Goal: Task Accomplishment & Management: Complete application form

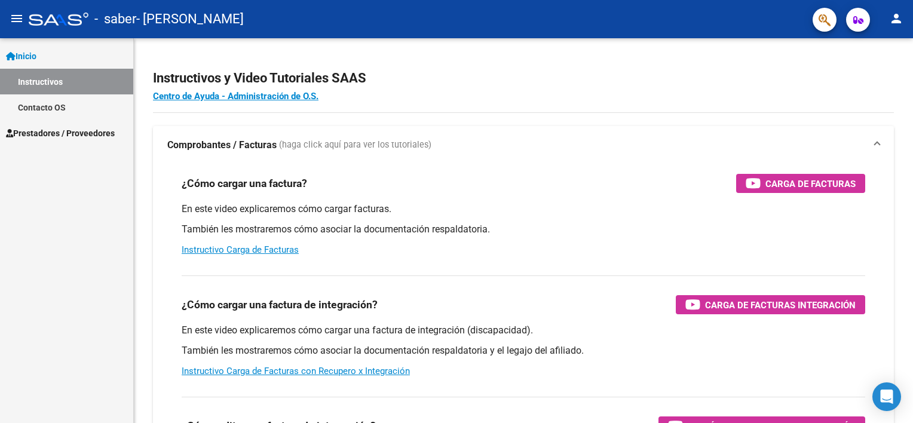
click at [72, 130] on span "Prestadores / Proveedores" at bounding box center [60, 133] width 109 height 13
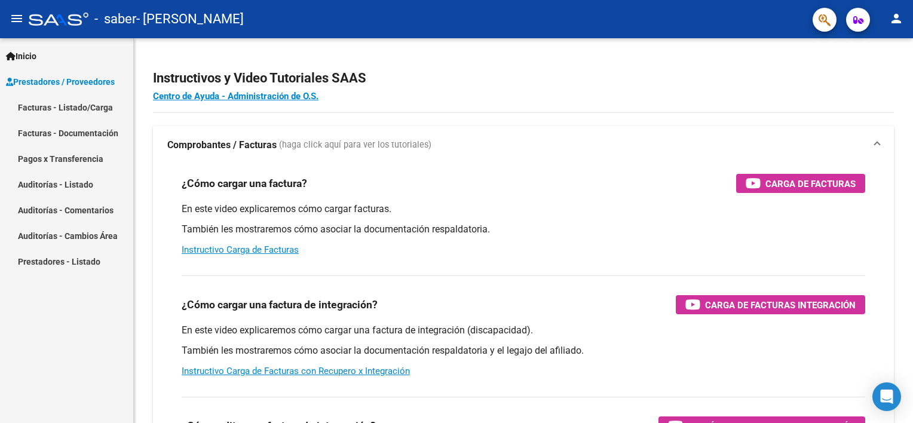
click at [54, 108] on link "Facturas - Listado/Carga" at bounding box center [66, 107] width 133 height 26
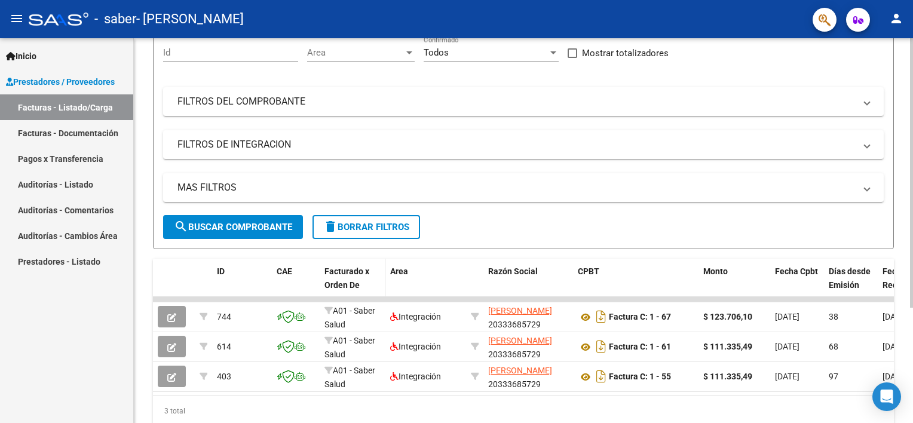
scroll to position [164, 0]
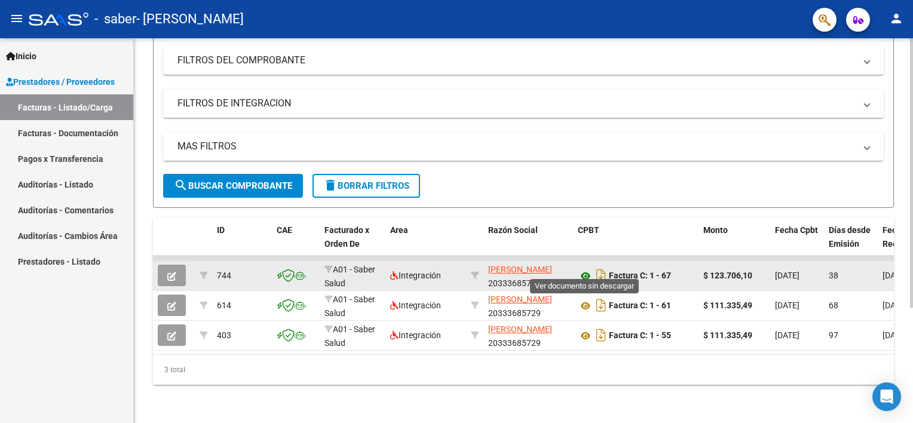
click at [588, 269] on icon at bounding box center [586, 276] width 16 height 14
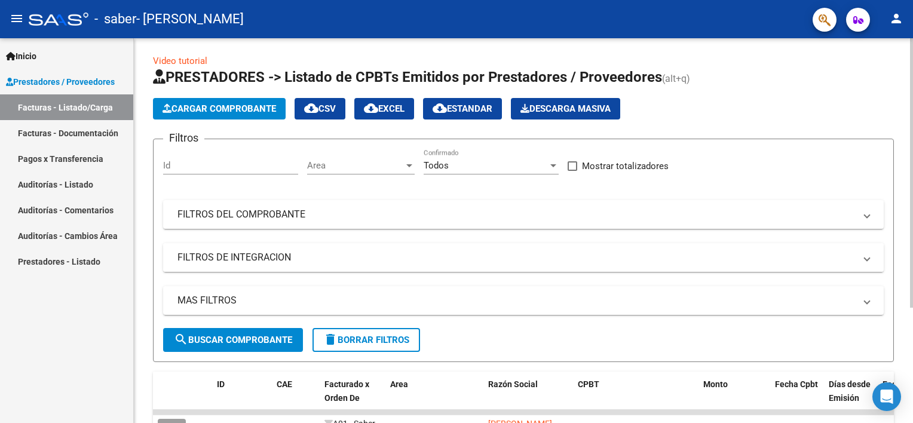
scroll to position [0, 0]
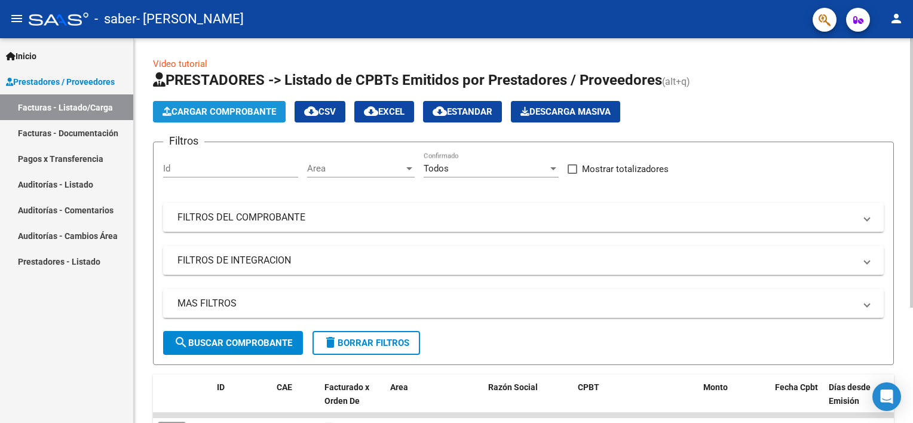
click at [215, 108] on span "Cargar Comprobante" at bounding box center [220, 111] width 114 height 11
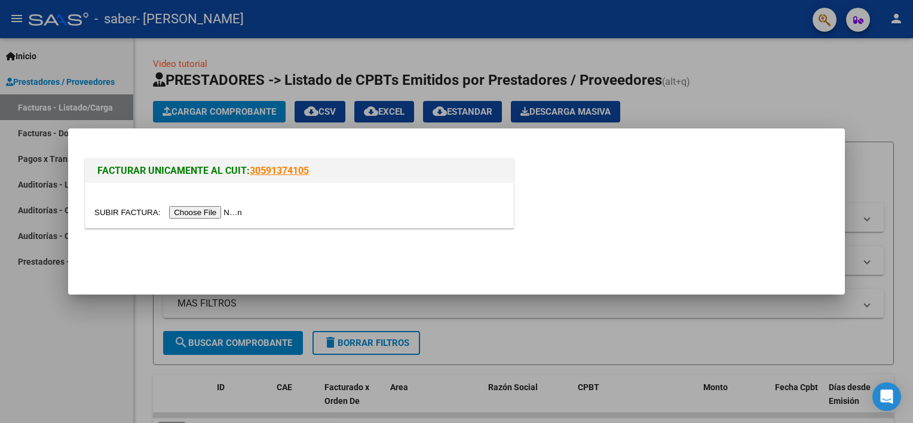
click at [200, 206] on input "file" at bounding box center [169, 212] width 151 height 13
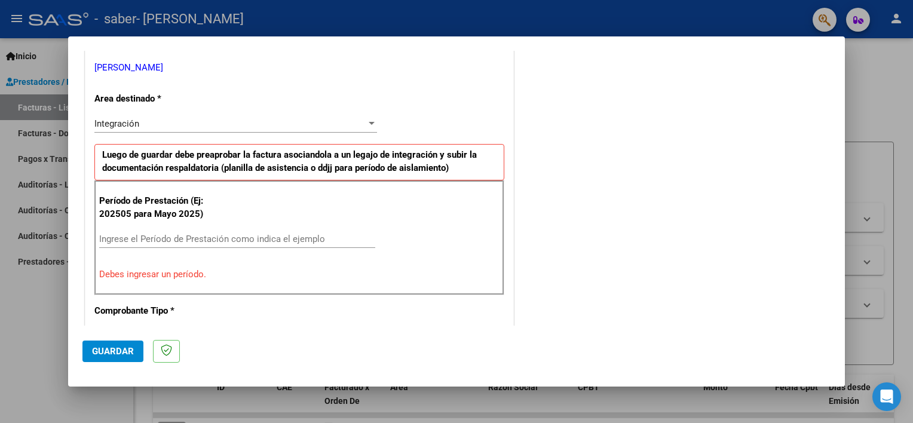
scroll to position [255, 0]
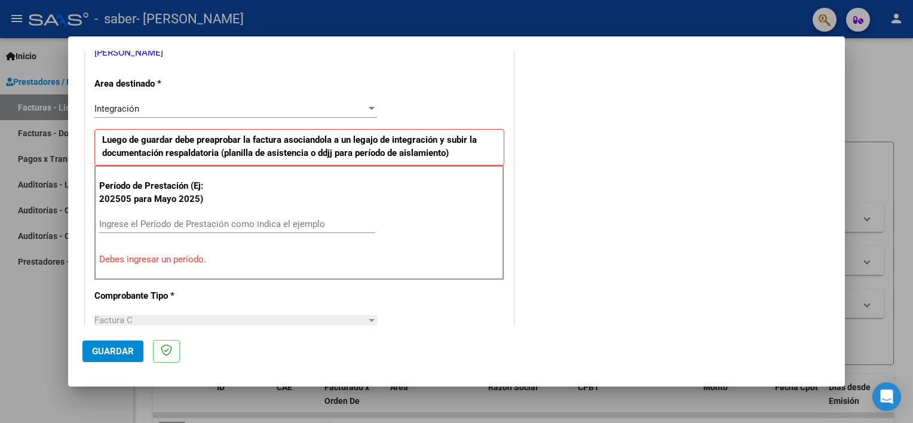
click at [146, 223] on input "Ingrese el Período de Prestación como indica el ejemplo" at bounding box center [237, 224] width 276 height 11
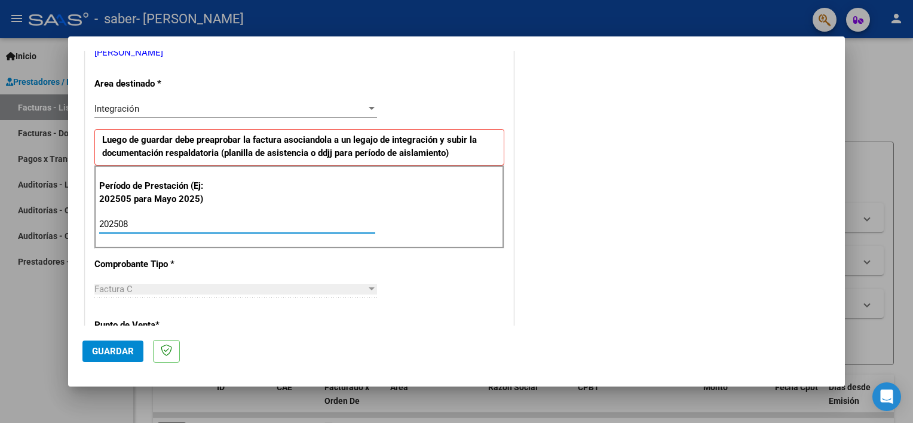
type input "202508"
click at [280, 266] on div "CUIT * 20-33368572-9 Ingresar CUIT ANALISIS PRESTADOR GUTIERREZ RODRIGO HERNAN …" at bounding box center [299, 394] width 428 height 899
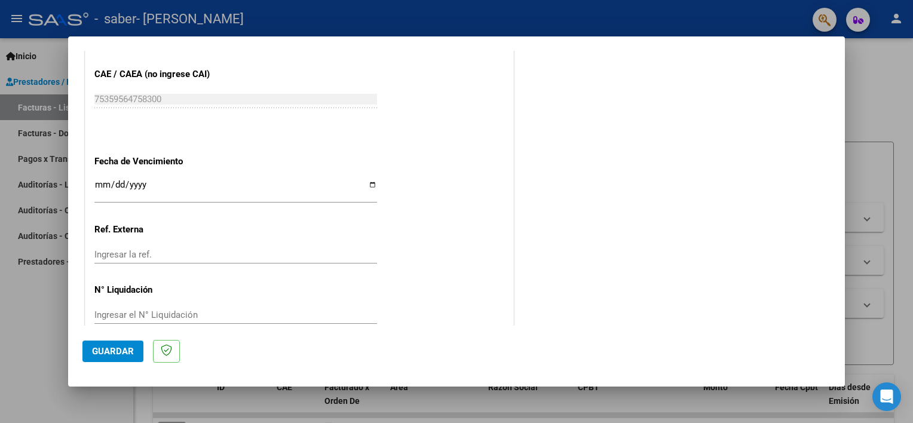
scroll to position [775, 0]
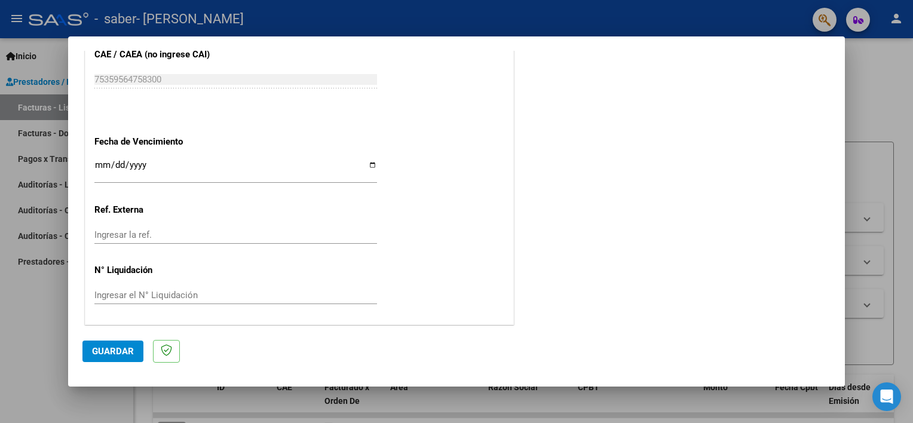
click at [119, 348] on span "Guardar" at bounding box center [113, 351] width 42 height 11
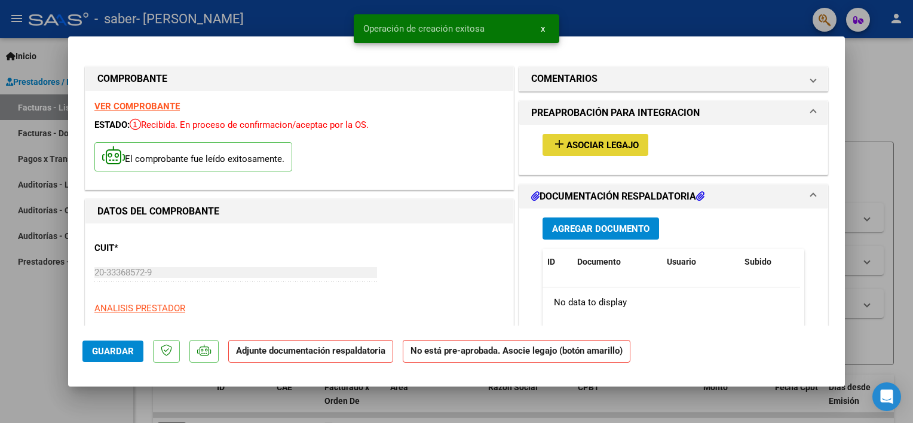
click at [581, 142] on span "Asociar Legajo" at bounding box center [602, 145] width 72 height 11
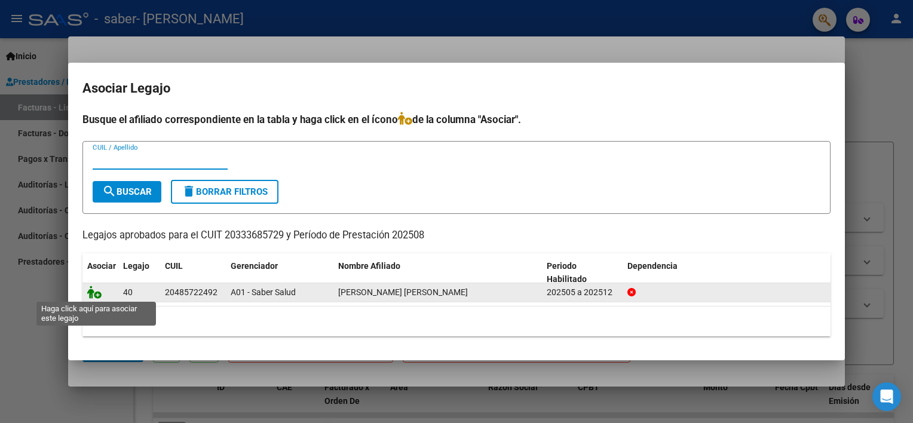
click at [91, 293] on icon at bounding box center [94, 292] width 14 height 13
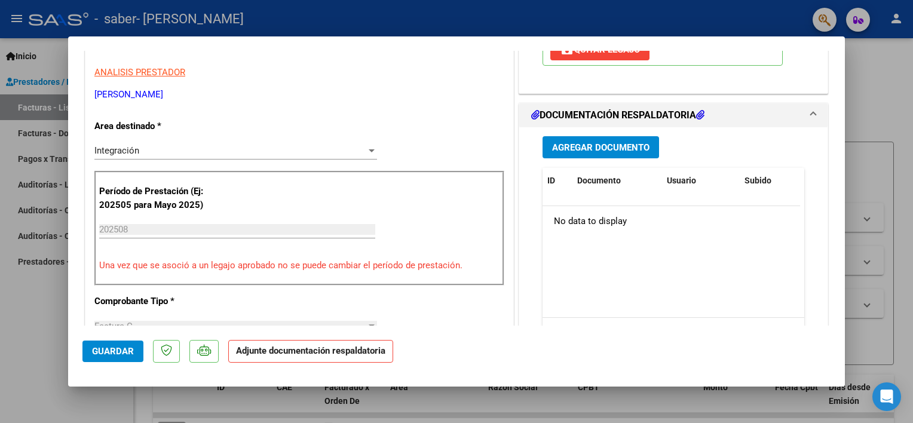
scroll to position [299, 0]
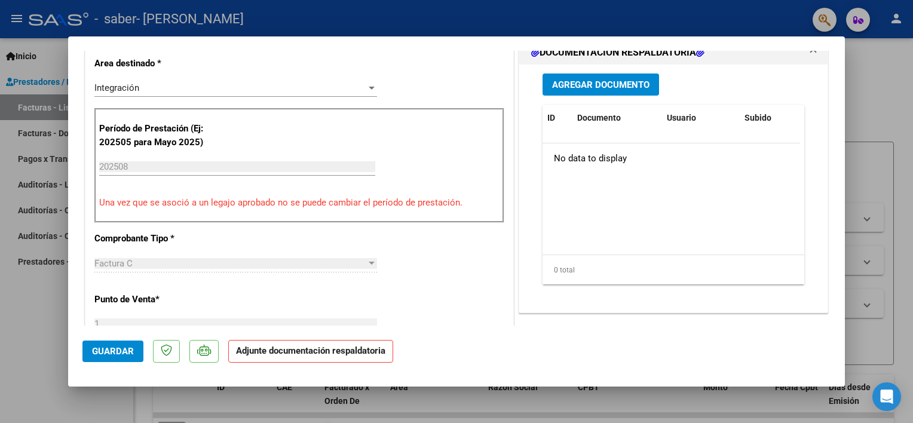
click at [552, 87] on span "Agregar Documento" at bounding box center [600, 84] width 97 height 11
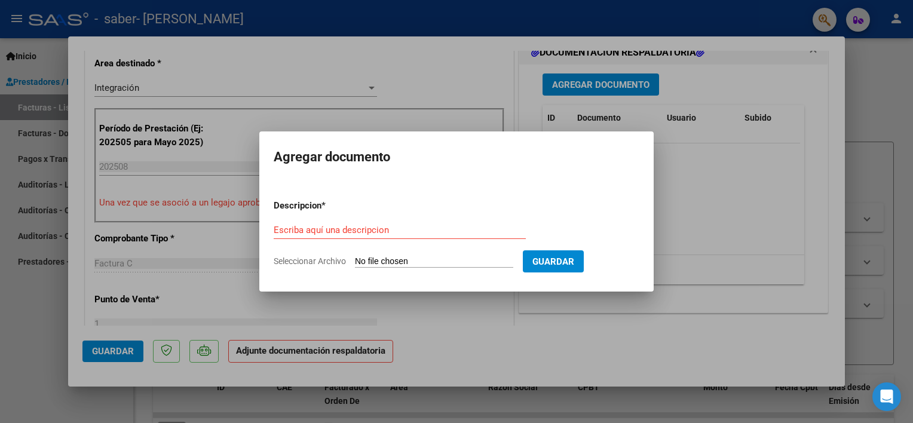
click at [306, 238] on div "Escriba aquí una descripcion" at bounding box center [400, 230] width 252 height 18
click at [306, 229] on input "Escriba aquí una descripcion" at bounding box center [400, 230] width 252 height 11
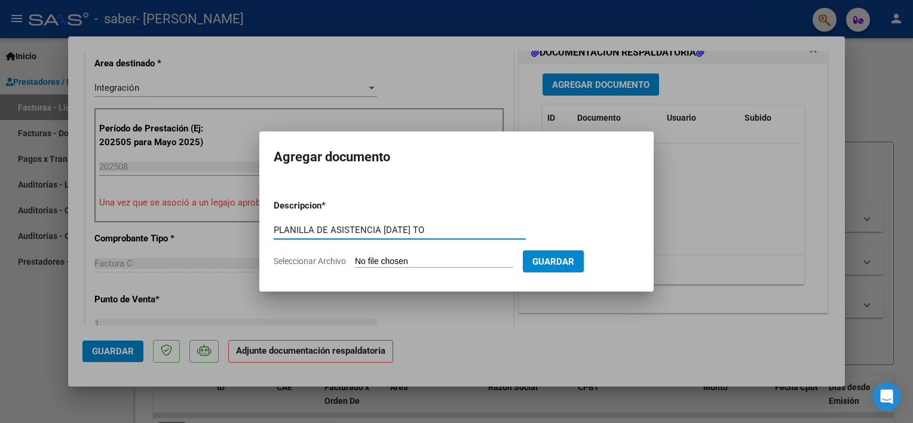
click at [394, 231] on input "PLANILLA DE ASISTENCIA [DATE] TO" at bounding box center [400, 230] width 252 height 11
drag, startPoint x: 452, startPoint y: 227, endPoint x: 446, endPoint y: 214, distance: 14.4
click at [449, 222] on div "PLANILLA DE ASISTENCIA AGOSTO 2025 TO Escriba aquí una descripcion" at bounding box center [400, 230] width 252 height 18
type input "PLANILLA DE ASISTENCIA AGOSTO 2025 PSI"
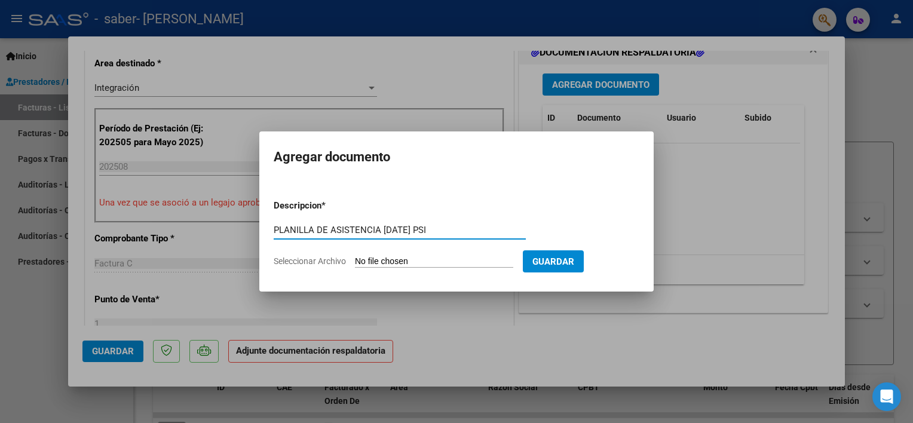
click at [461, 260] on input "Seleccionar Archivo" at bounding box center [434, 261] width 158 height 11
type input "C:\fakepath\PLANILLA MATTIVI SABER AGOSTO 2025 PSI.pdf"
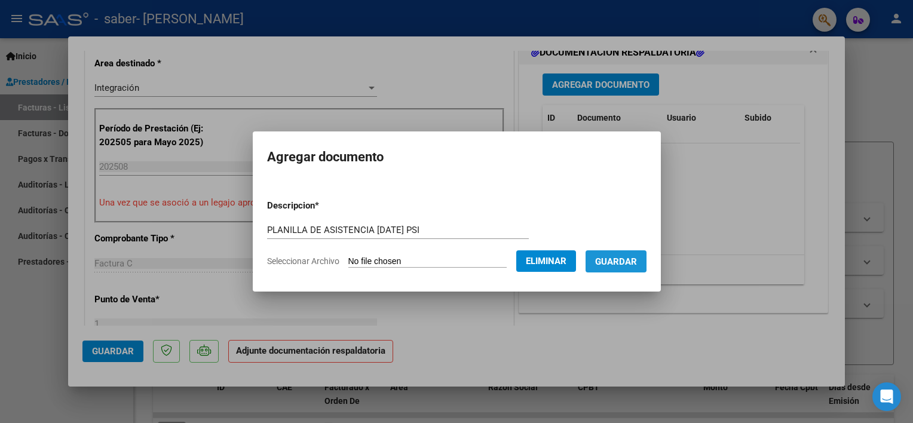
click at [608, 256] on span "Guardar" at bounding box center [616, 261] width 42 height 11
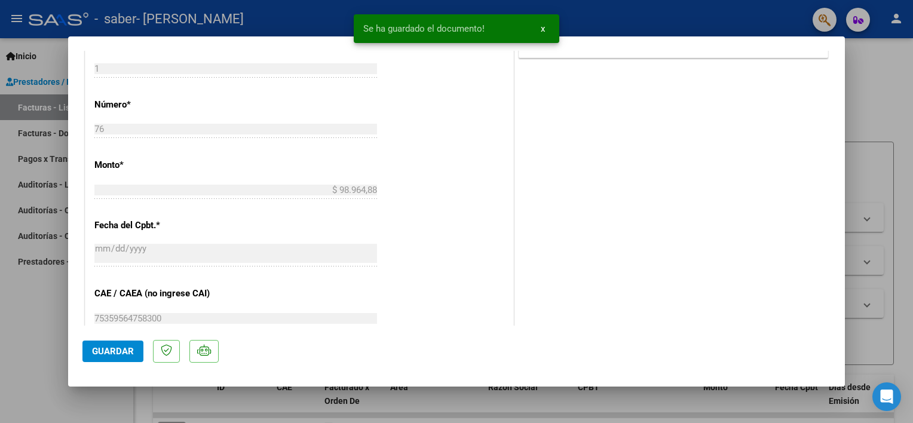
scroll to position [358, 0]
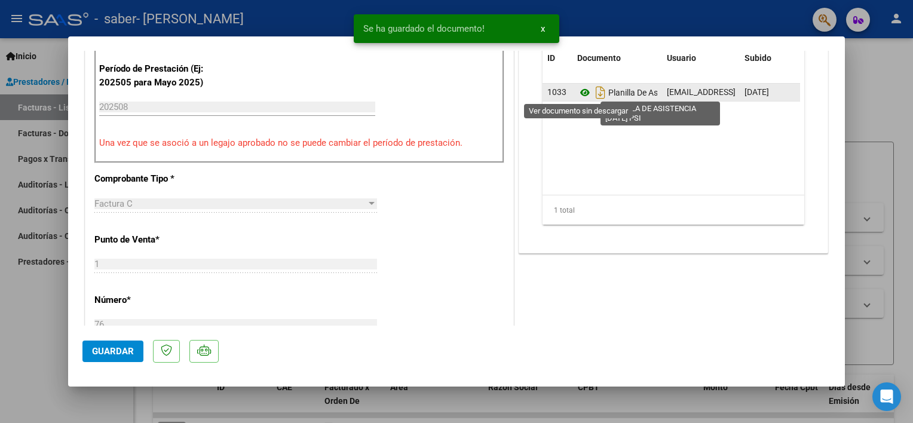
click at [578, 90] on icon at bounding box center [585, 92] width 16 height 14
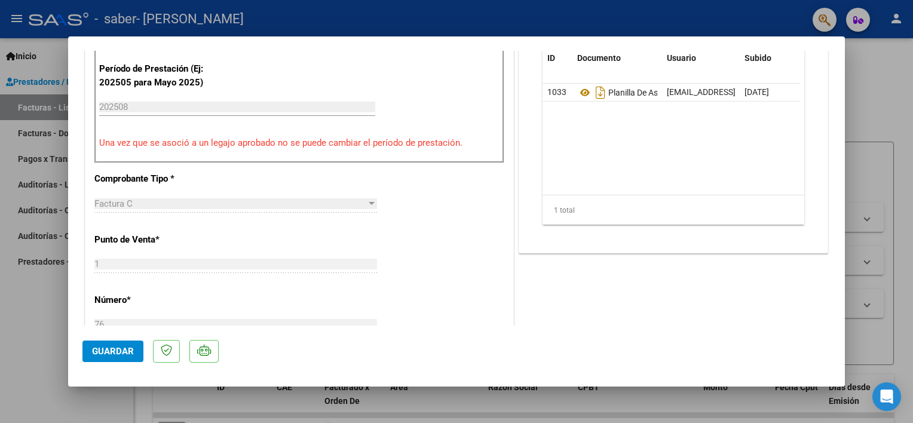
click at [124, 352] on span "Guardar" at bounding box center [113, 351] width 42 height 11
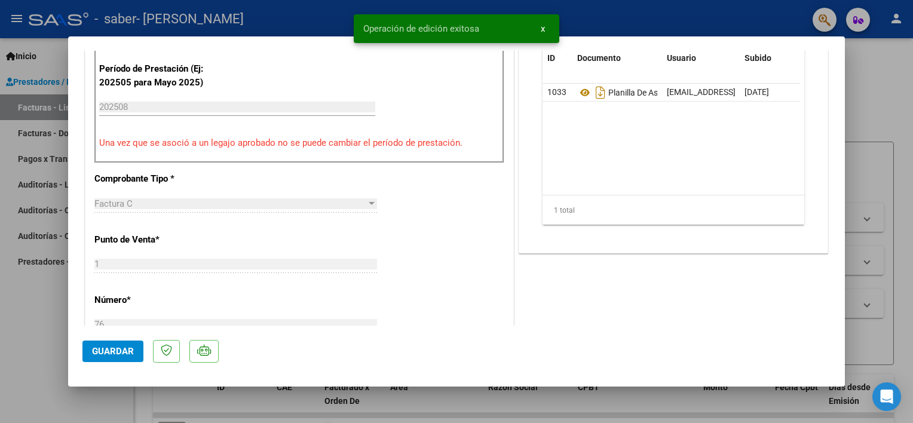
click at [19, 321] on div at bounding box center [456, 211] width 913 height 423
type input "$ 0,00"
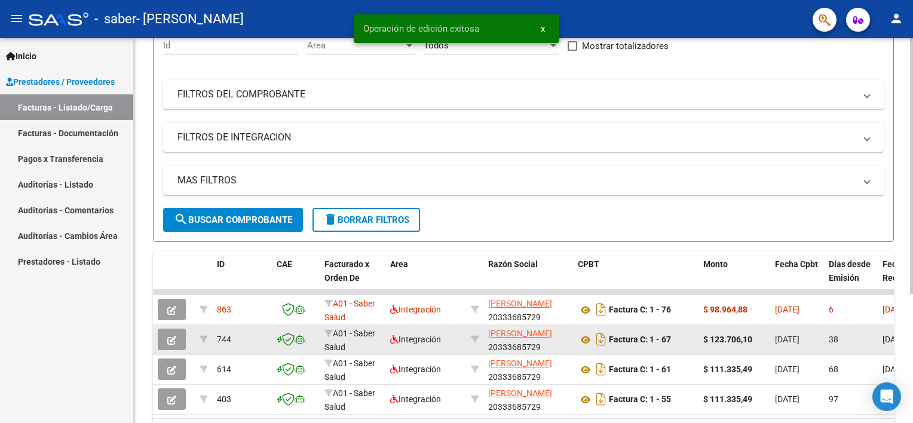
scroll to position [194, 0]
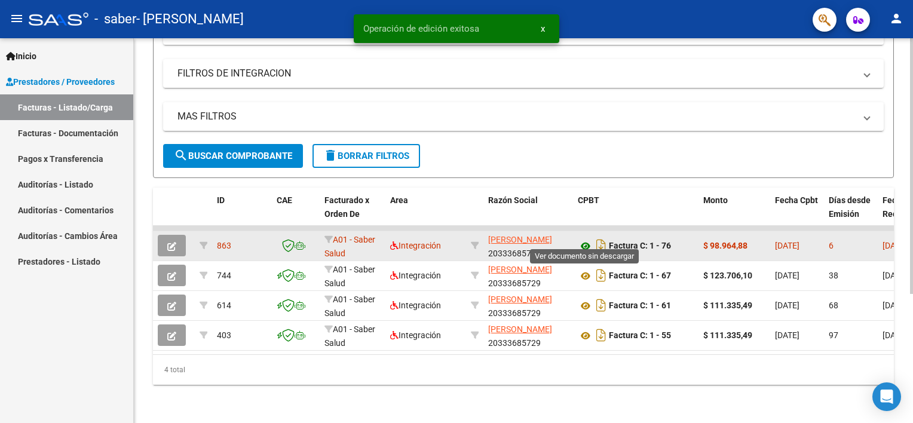
click at [581, 239] on icon at bounding box center [586, 246] width 16 height 14
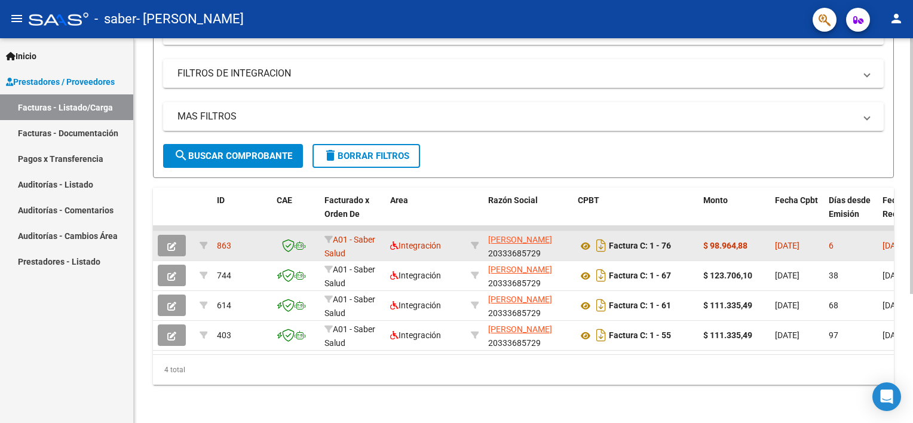
drag, startPoint x: 749, startPoint y: 238, endPoint x: 711, endPoint y: 241, distance: 37.8
click at [711, 241] on div "$ 98.964,88" at bounding box center [734, 246] width 62 height 14
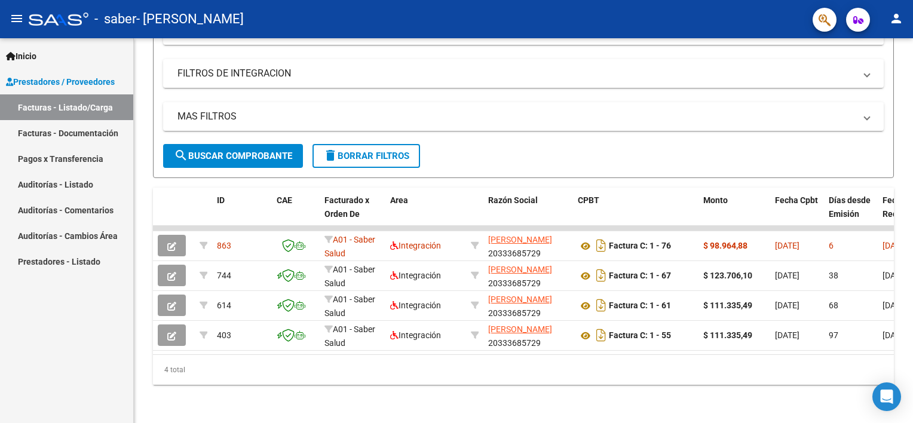
copy strong "98.964,88"
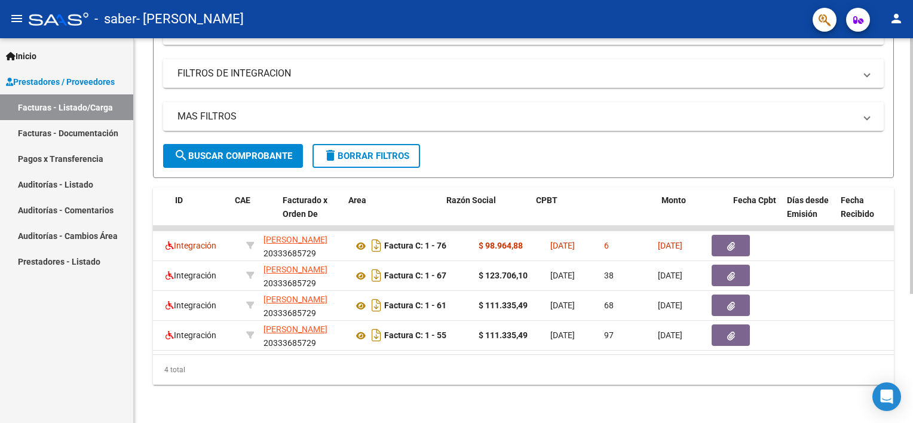
scroll to position [0, 0]
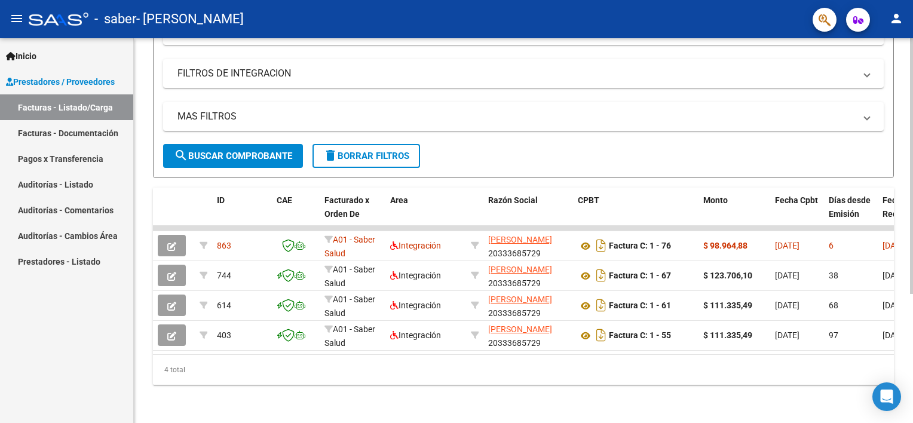
click at [614, 382] on div "4 total" at bounding box center [523, 370] width 741 height 30
click at [899, 12] on mat-icon "person" at bounding box center [896, 18] width 14 height 14
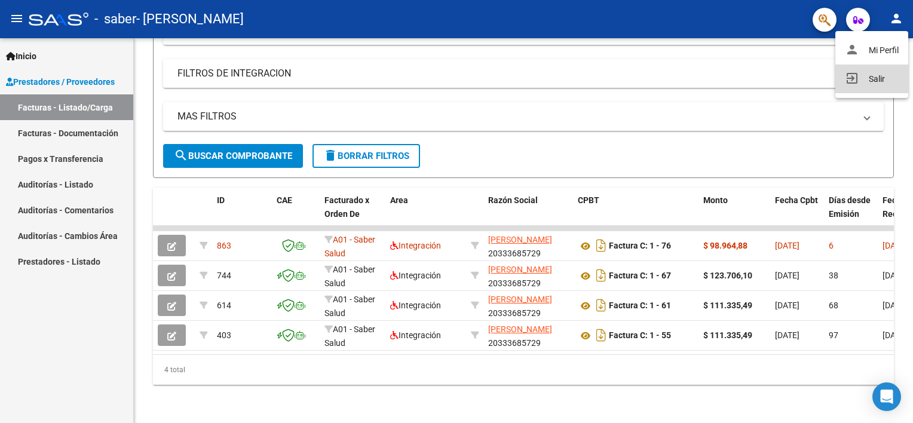
click at [876, 79] on button "exit_to_app Salir" at bounding box center [871, 79] width 73 height 29
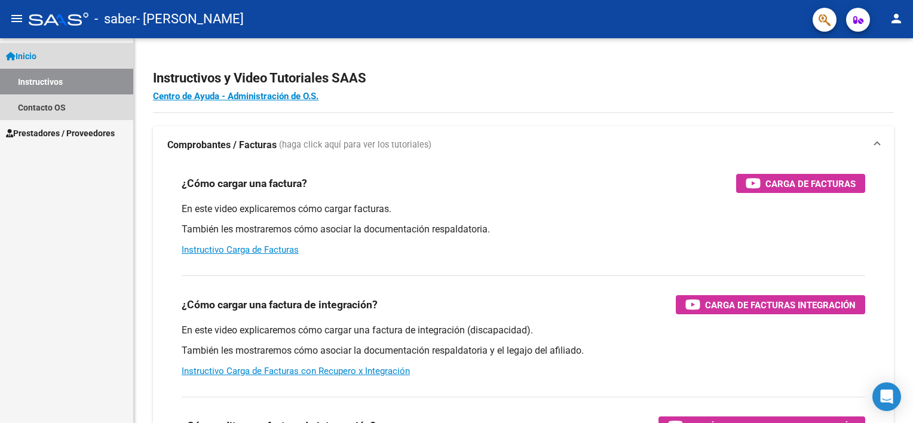
click at [45, 77] on link "Instructivos" at bounding box center [66, 82] width 133 height 26
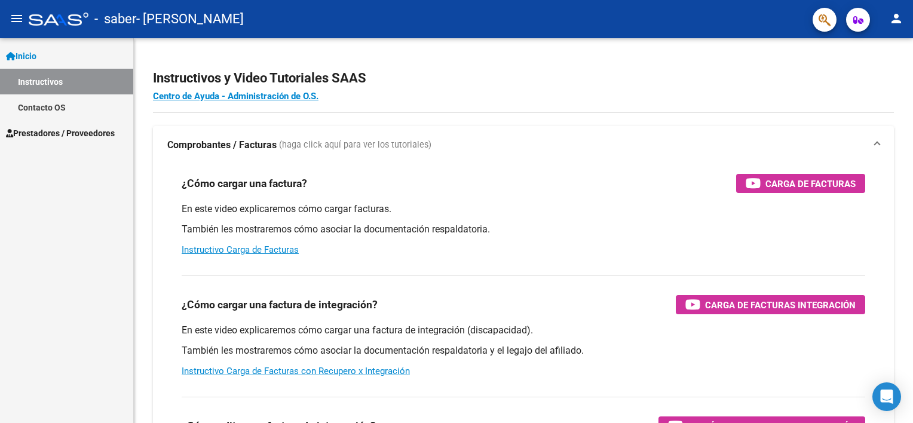
click at [50, 133] on span "Prestadores / Proveedores" at bounding box center [60, 133] width 109 height 13
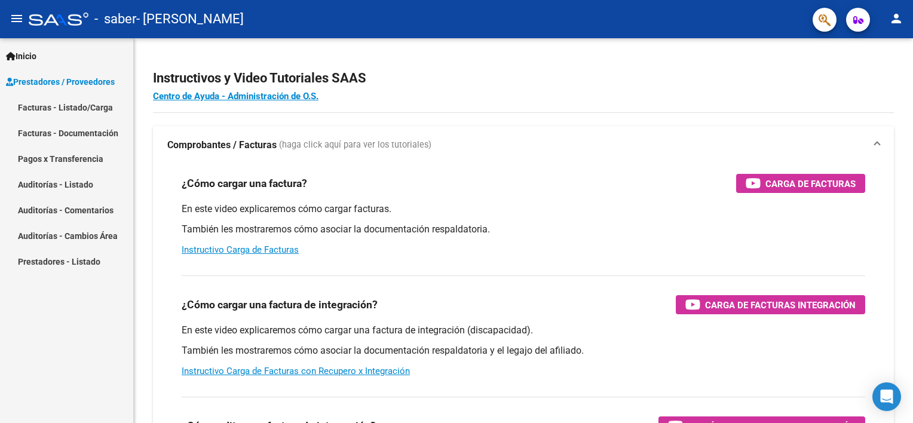
click at [58, 159] on link "Pagos x Transferencia" at bounding box center [66, 159] width 133 height 26
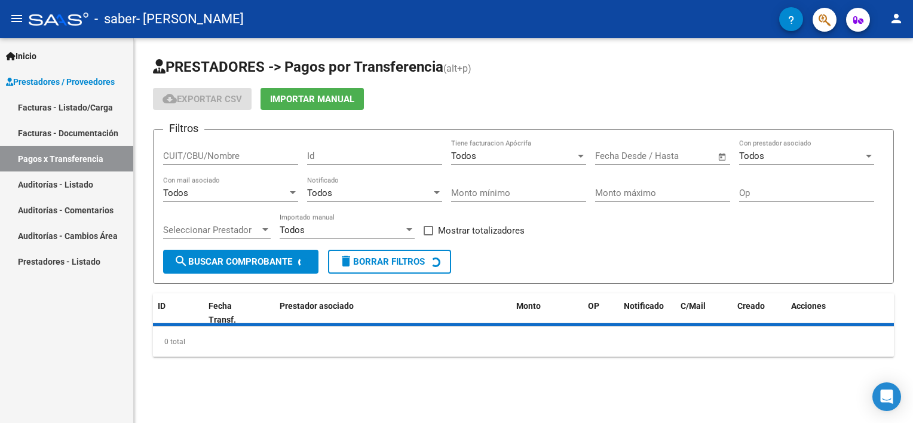
click at [60, 106] on link "Facturas - Listado/Carga" at bounding box center [66, 107] width 133 height 26
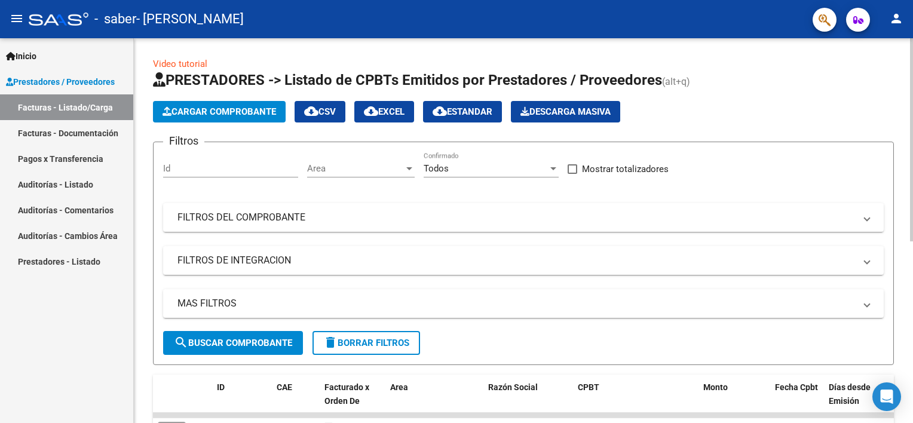
click at [220, 116] on span "Cargar Comprobante" at bounding box center [220, 111] width 114 height 11
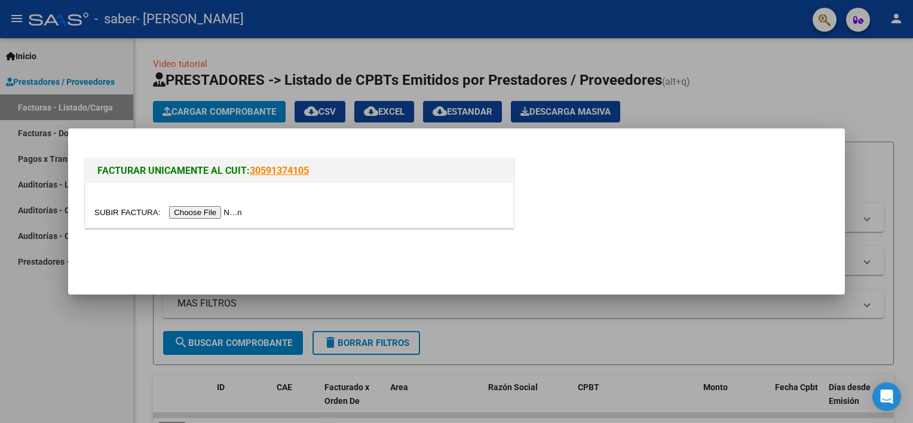
click at [184, 219] on div at bounding box center [299, 205] width 428 height 45
click at [183, 210] on input "file" at bounding box center [169, 212] width 151 height 13
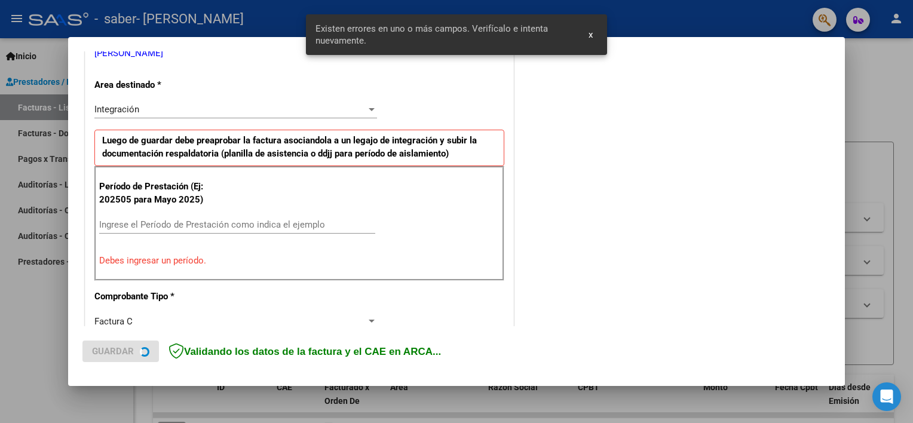
scroll to position [277, 0]
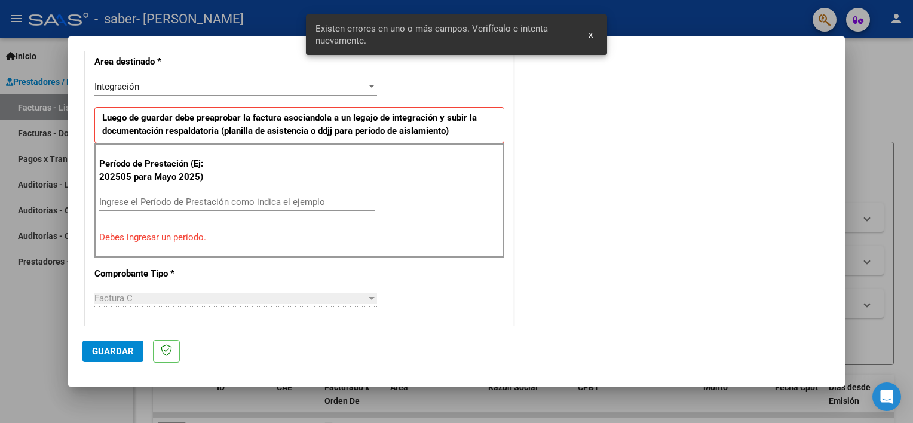
click at [199, 194] on div "Ingrese el Período de Prestación como indica el ejemplo" at bounding box center [237, 202] width 276 height 18
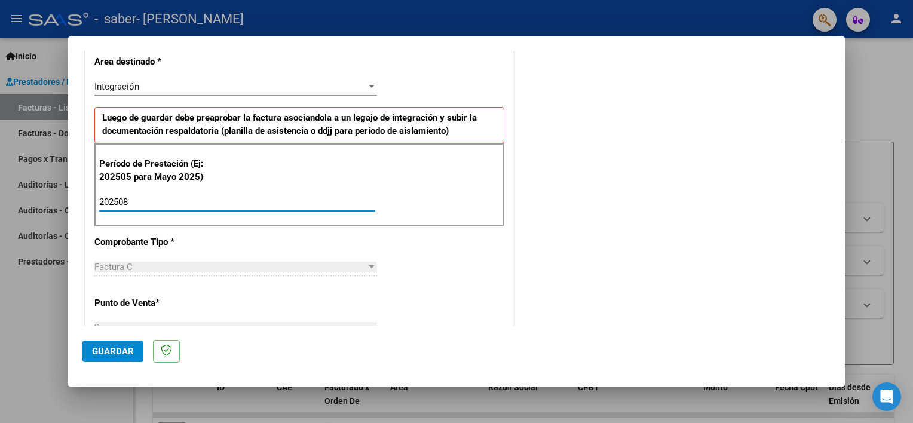
type input "202508"
click at [223, 206] on div "202508 Ingrese el Período de Prestación como indica el ejemplo" at bounding box center [237, 202] width 276 height 18
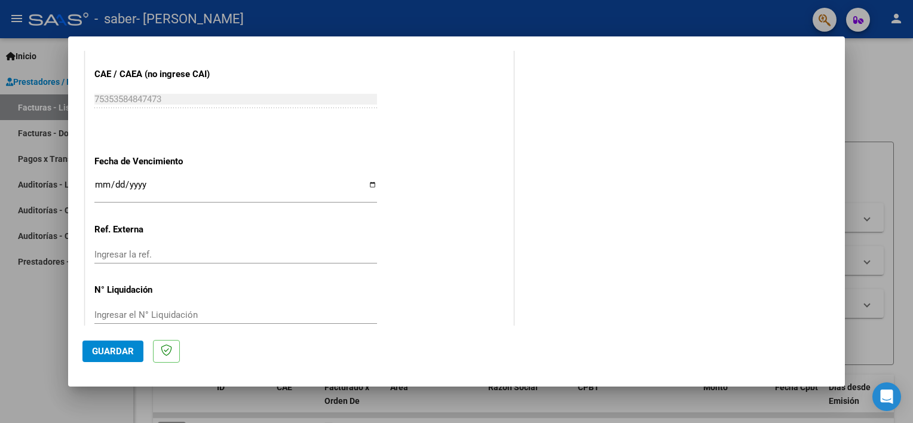
scroll to position [775, 0]
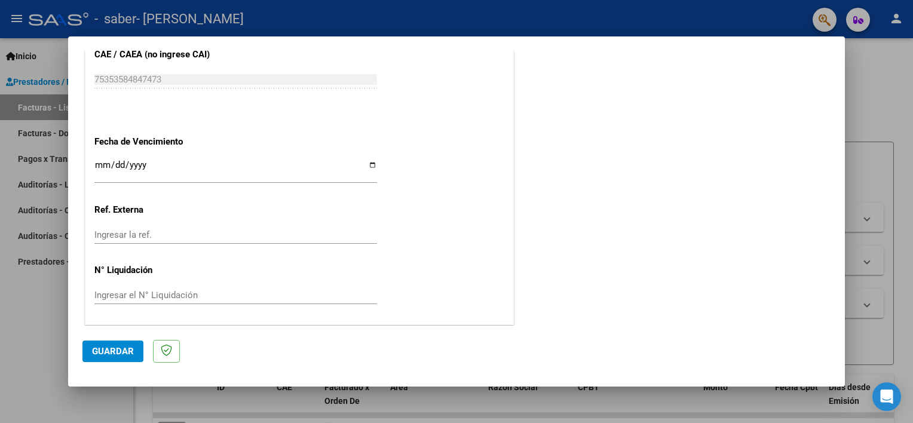
click at [108, 351] on span "Guardar" at bounding box center [113, 351] width 42 height 11
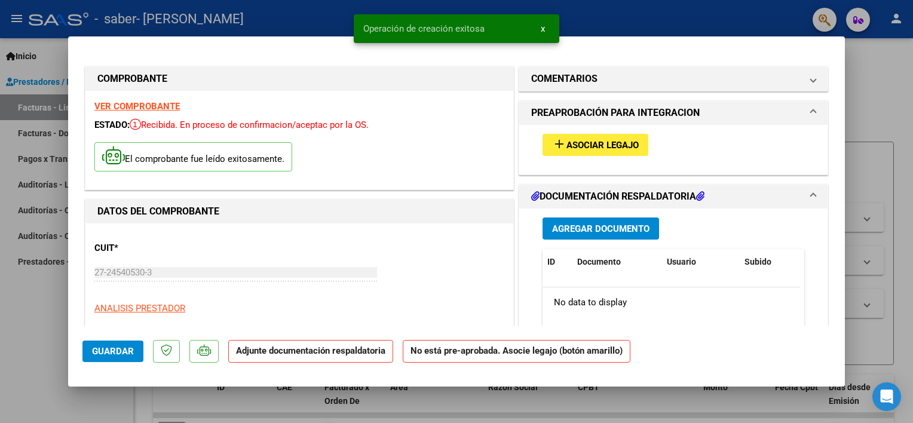
click at [571, 141] on span "Asociar Legajo" at bounding box center [602, 145] width 72 height 11
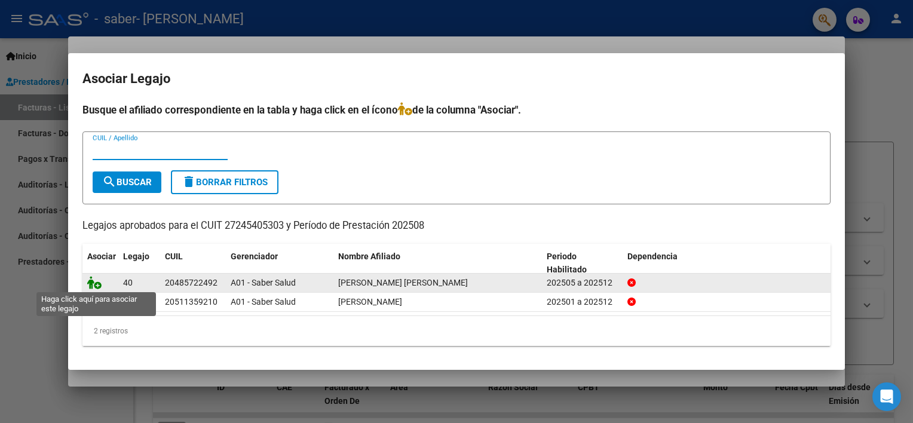
click at [96, 283] on icon at bounding box center [94, 282] width 14 height 13
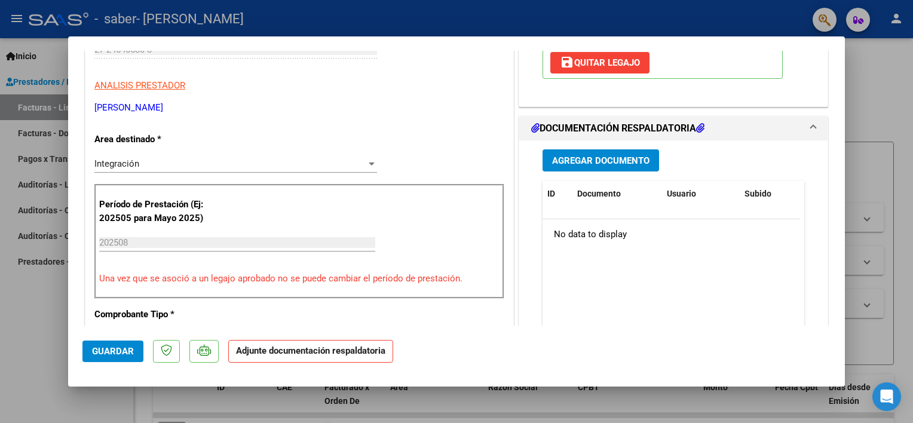
scroll to position [136, 0]
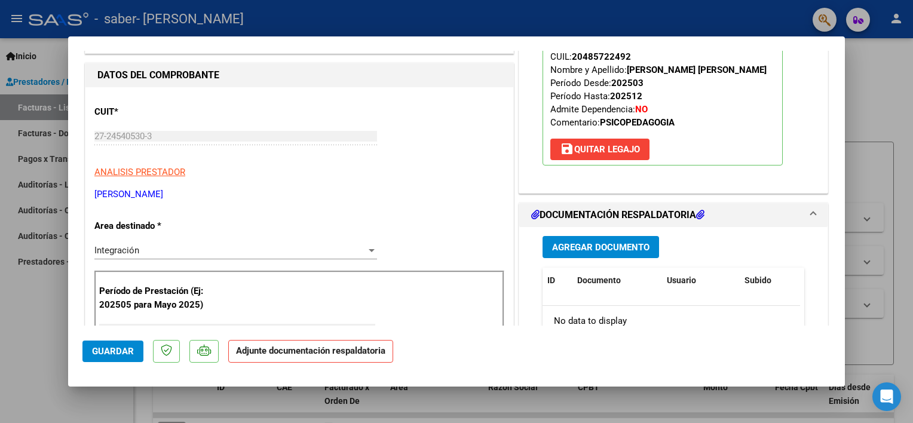
click at [590, 248] on span "Agregar Documento" at bounding box center [600, 247] width 97 height 11
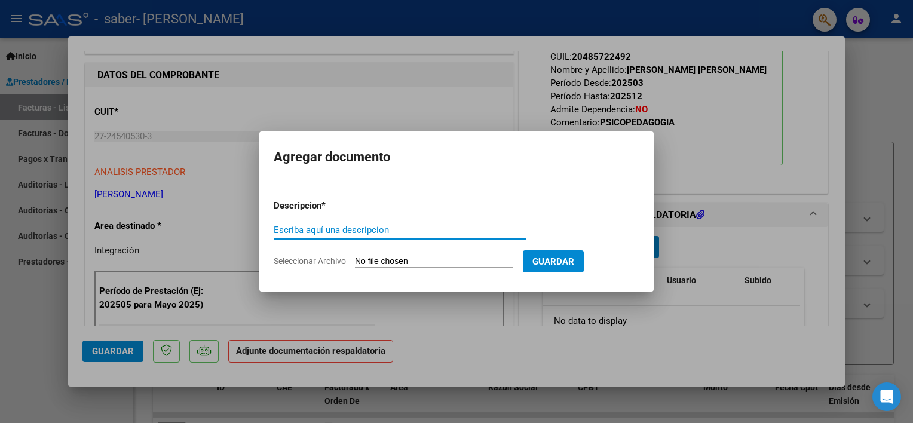
click at [347, 234] on input "Escriba aquí una descripcion" at bounding box center [400, 230] width 252 height 11
click at [347, 232] on input "Escriba aquí una descripcion" at bounding box center [400, 230] width 252 height 11
type input "PLANILLA ASISTENCIA AGOSTO 2025 PSP"
click at [430, 262] on input "Seleccionar Archivo" at bounding box center [434, 261] width 158 height 11
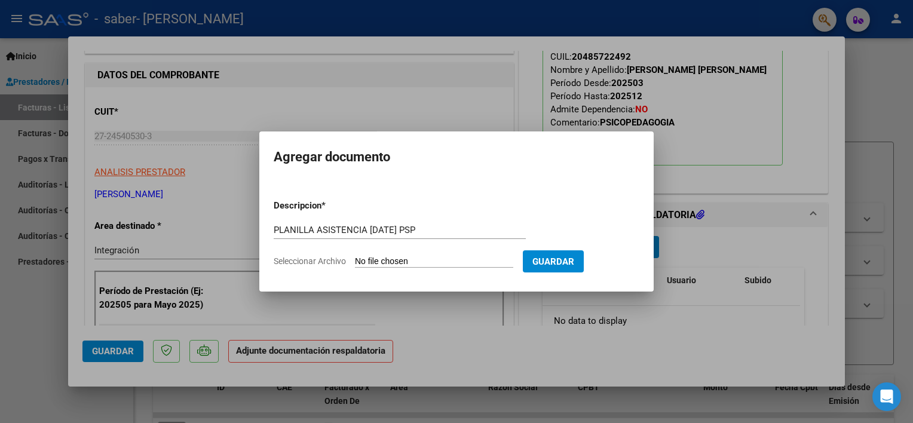
type input "C:\fakepath\PLANILLA MATTIVI SABER AGOSTO 2025 PSP.pdf"
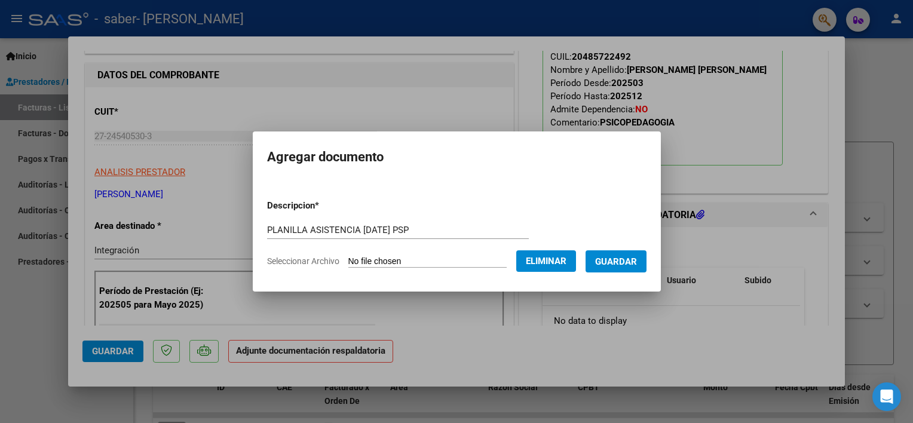
click at [595, 262] on span "Guardar" at bounding box center [616, 261] width 42 height 11
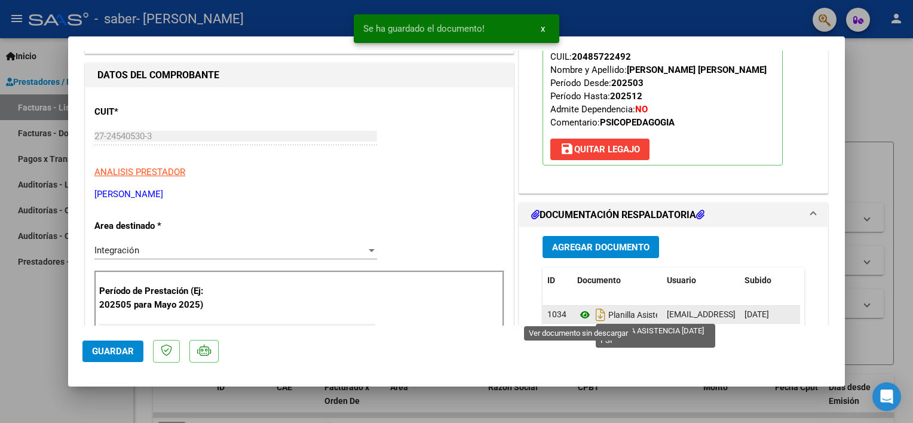
click at [580, 314] on icon at bounding box center [585, 315] width 16 height 14
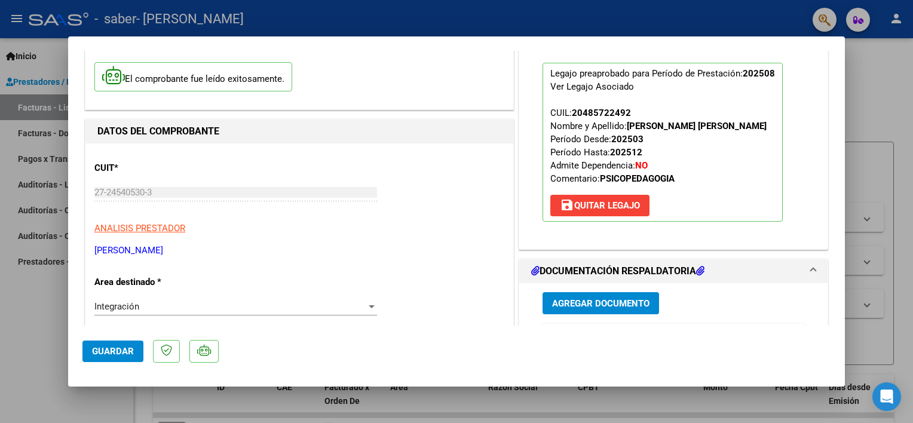
scroll to position [0, 0]
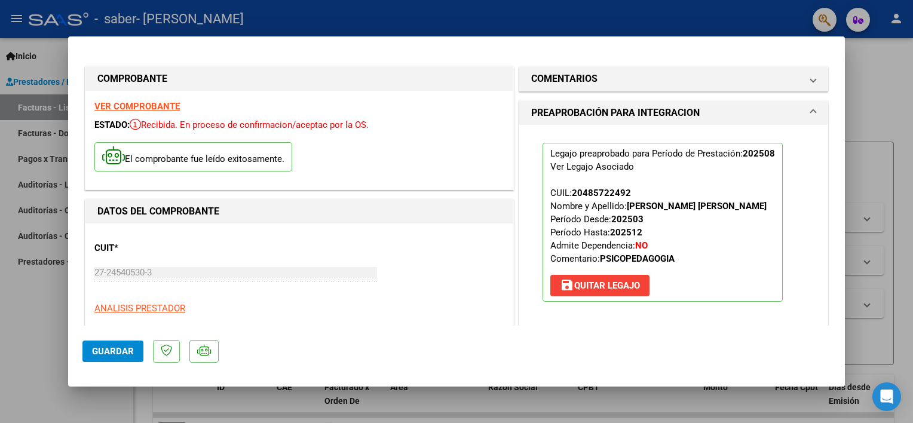
click at [0, 299] on html "menu - saber - GONZALEZ SOLEDAD person Inicio Instructivos Contacto OS Prestado…" at bounding box center [456, 211] width 913 height 423
click at [22, 312] on div at bounding box center [456, 211] width 913 height 423
type input "$ 0,00"
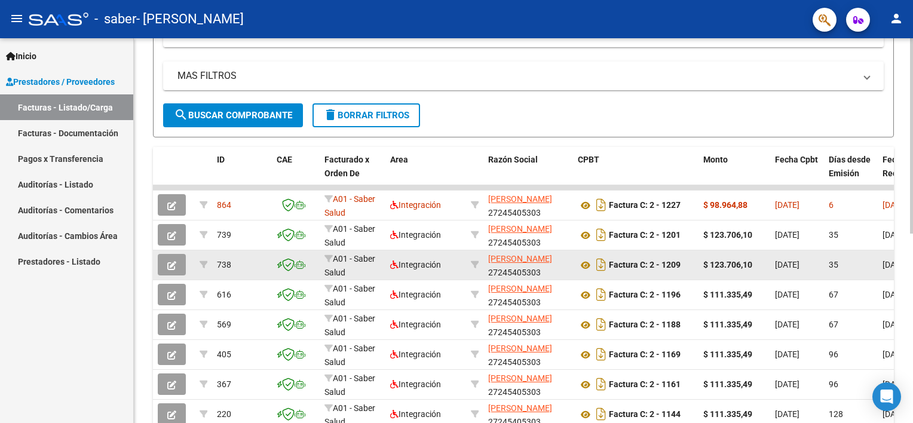
scroll to position [227, 0]
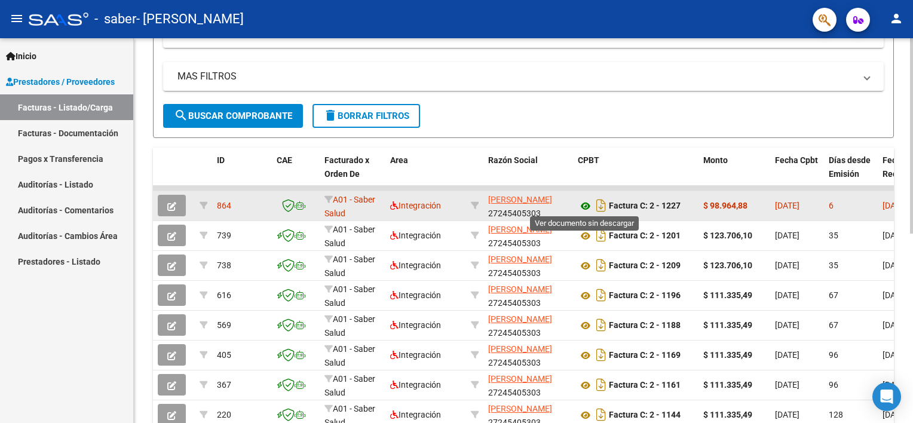
click at [583, 205] on icon at bounding box center [586, 206] width 16 height 14
drag, startPoint x: 752, startPoint y: 203, endPoint x: 712, endPoint y: 204, distance: 40.0
click at [712, 204] on div "$ 98.964,88" at bounding box center [734, 206] width 62 height 14
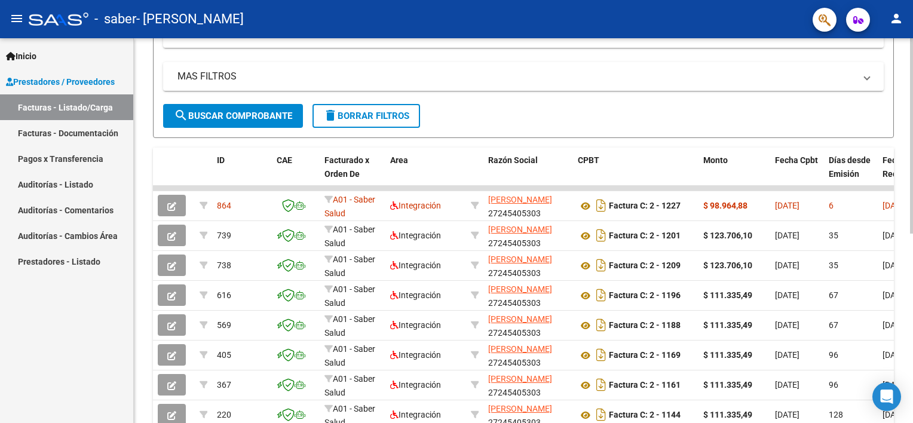
copy strong "98.964,88"
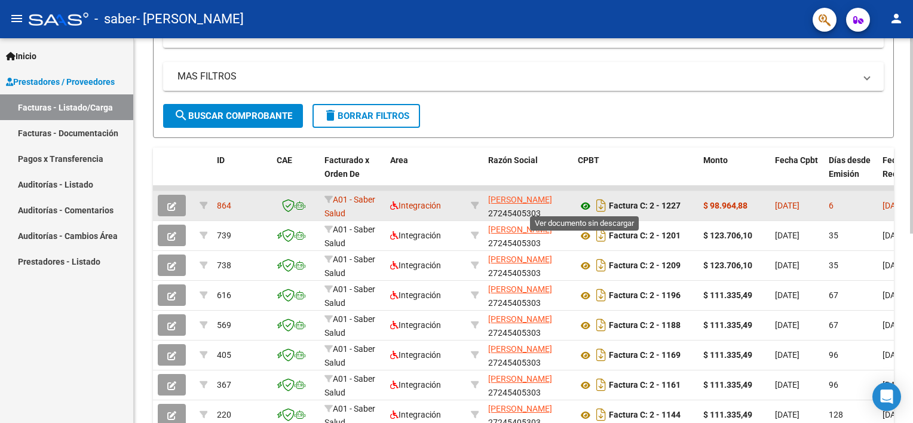
click at [588, 203] on icon at bounding box center [586, 206] width 16 height 14
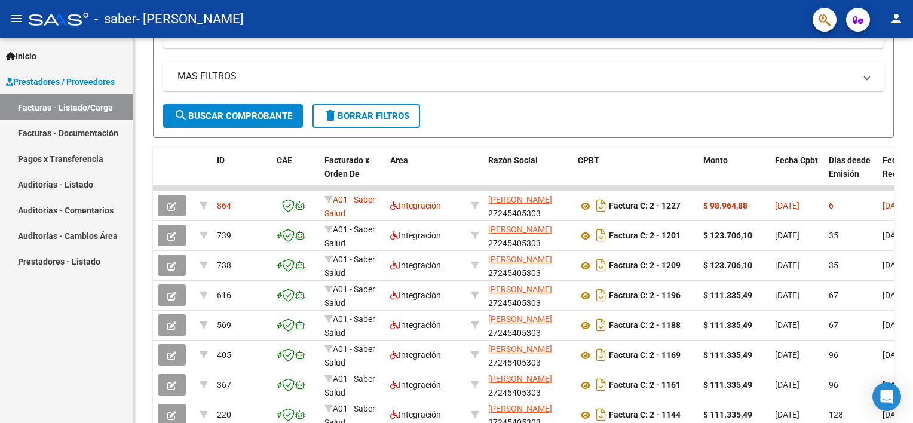
click at [899, 19] on mat-icon "person" at bounding box center [896, 18] width 14 height 14
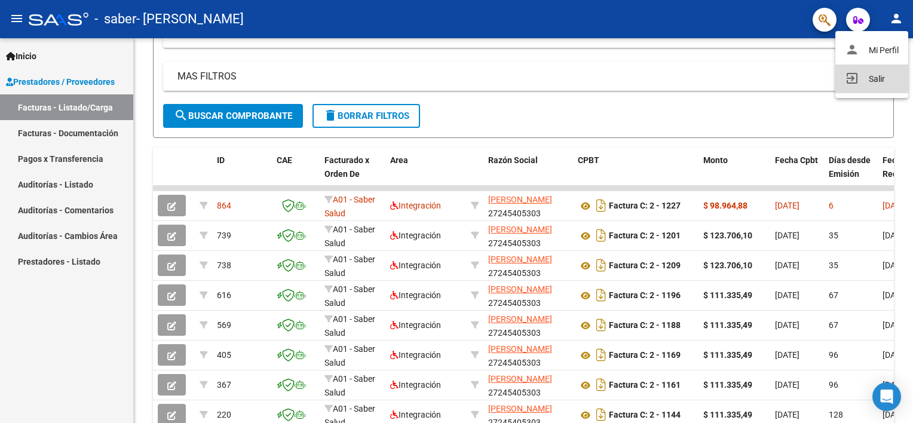
click at [839, 82] on button "exit_to_app Salir" at bounding box center [871, 79] width 73 height 29
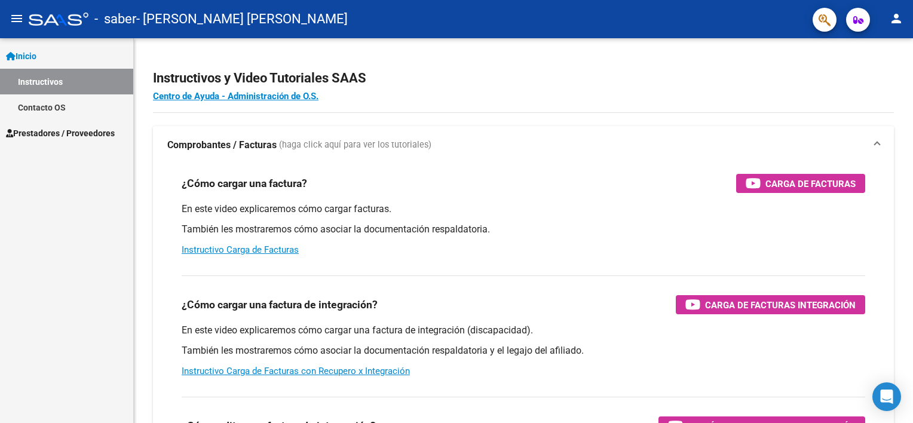
click at [52, 133] on span "Prestadores / Proveedores" at bounding box center [60, 133] width 109 height 13
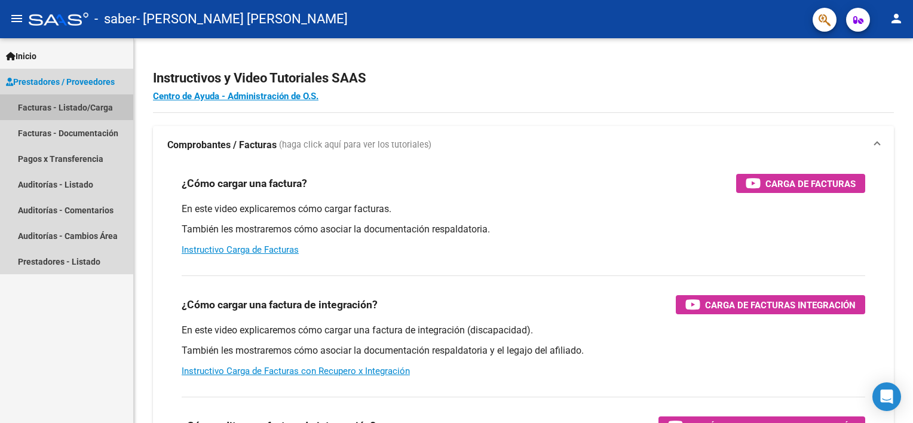
click at [93, 103] on link "Facturas - Listado/Carga" at bounding box center [66, 107] width 133 height 26
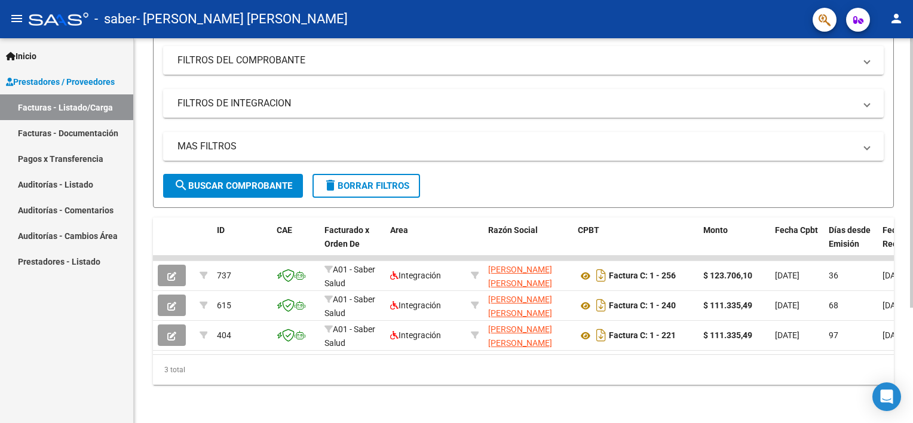
scroll to position [45, 0]
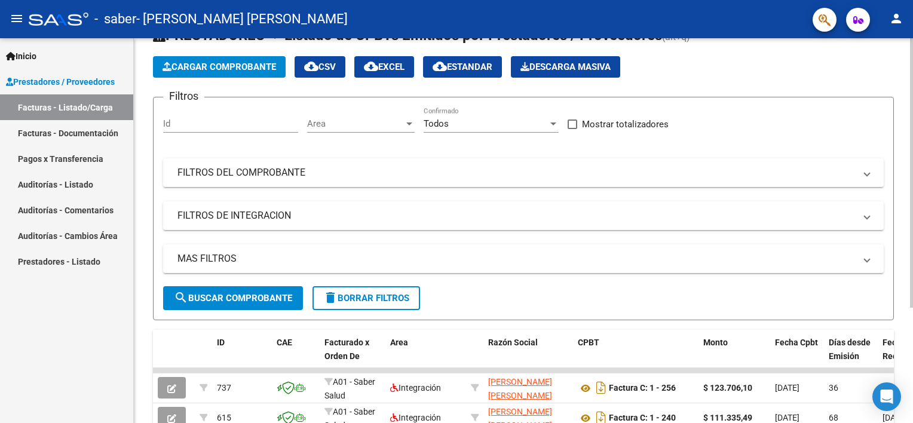
click at [231, 69] on span "Cargar Comprobante" at bounding box center [220, 67] width 114 height 11
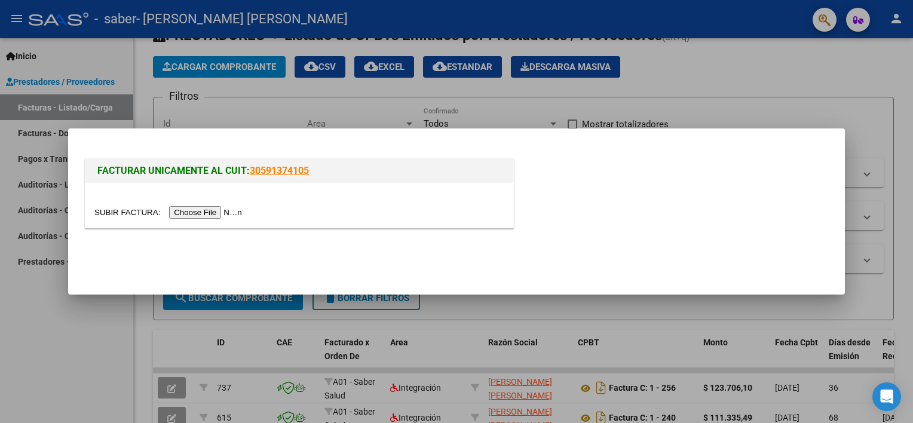
click at [201, 210] on input "file" at bounding box center [169, 212] width 151 height 13
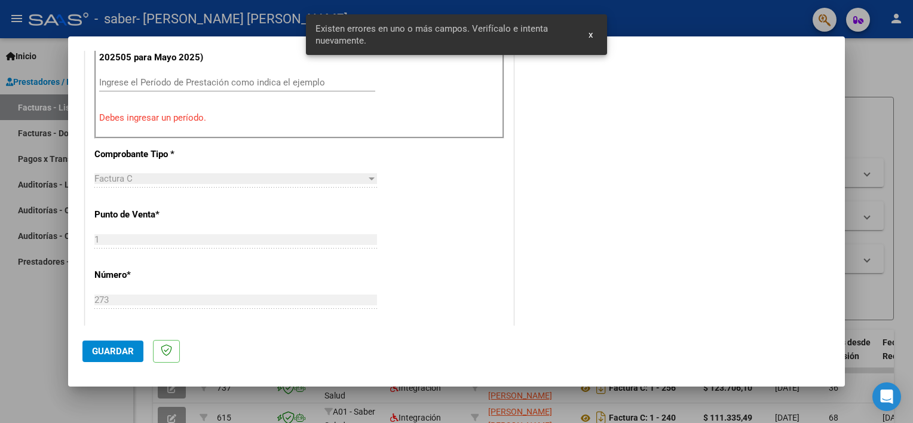
scroll to position [277, 0]
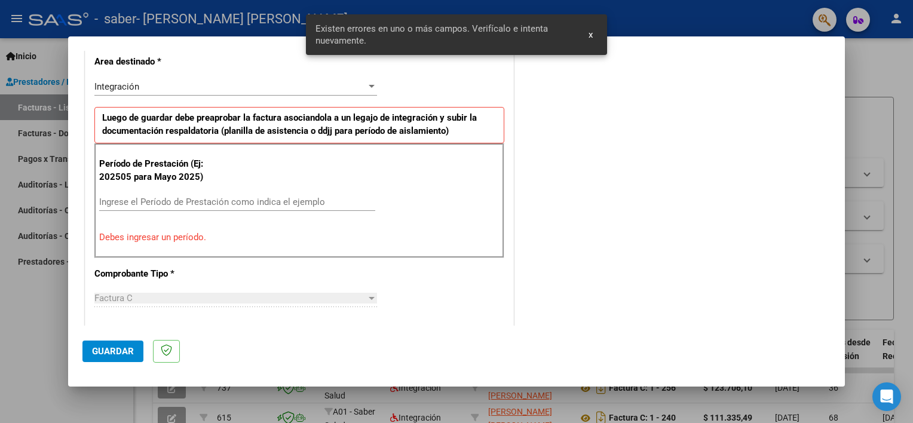
click at [146, 200] on input "Ingrese el Período de Prestación como indica el ejemplo" at bounding box center [237, 202] width 276 height 11
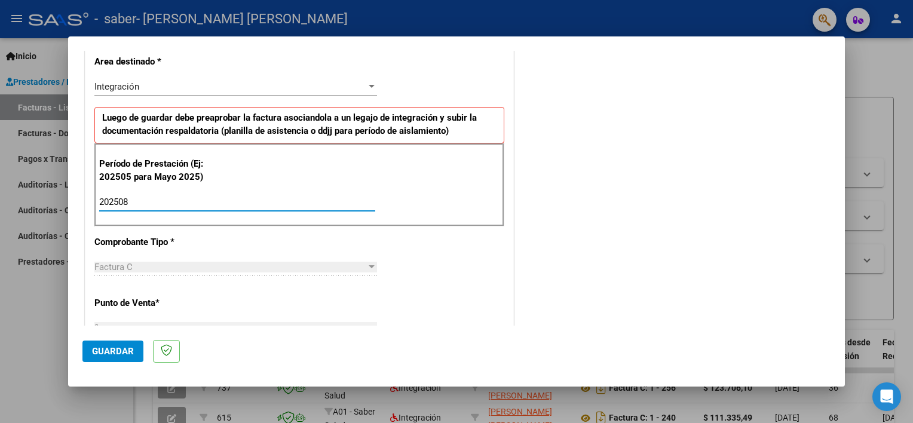
type input "202508"
click at [238, 251] on div "CUIT * 27-35972565-0 Ingresar CUIT ANALISIS PRESTADOR [PERSON_NAME] [PERSON_NAM…" at bounding box center [299, 372] width 428 height 899
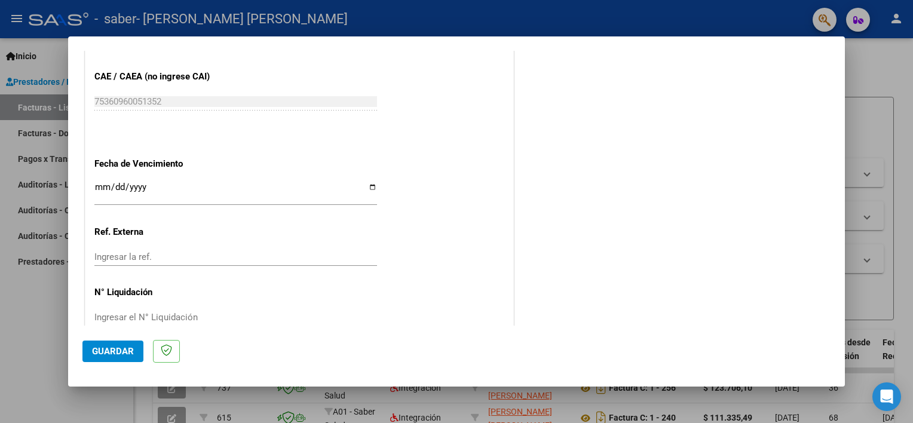
scroll to position [755, 0]
click at [124, 347] on span "Guardar" at bounding box center [113, 351] width 42 height 11
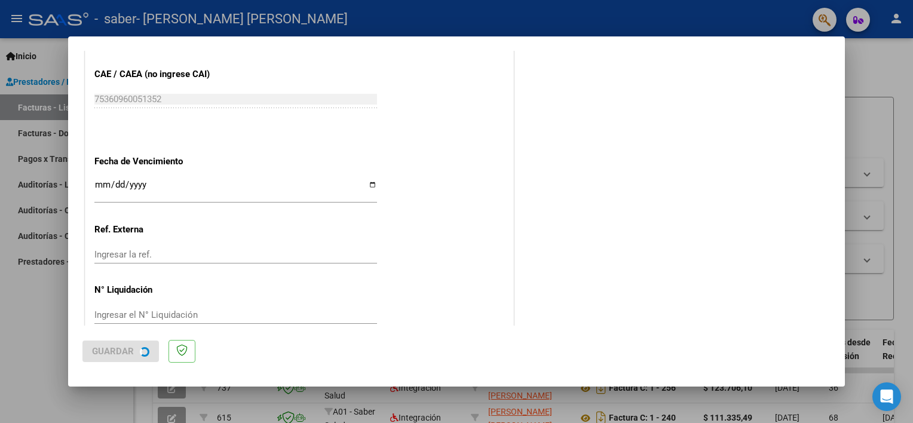
scroll to position [0, 0]
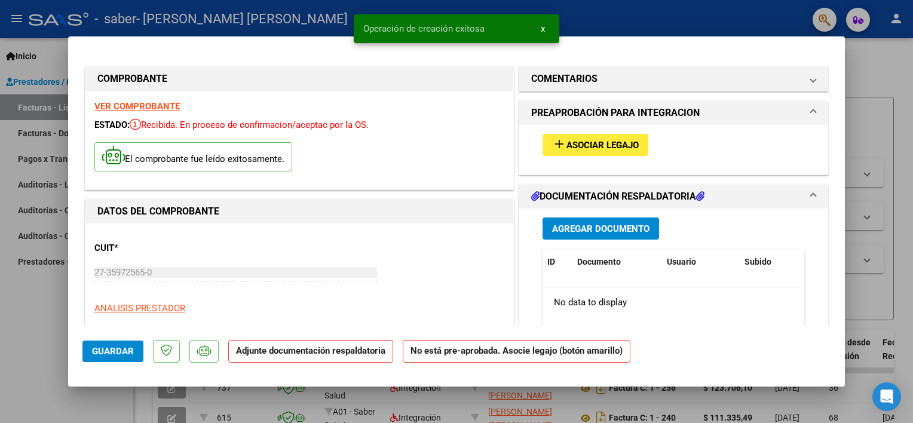
click at [585, 131] on div "add Asociar Legajo" at bounding box center [674, 145] width 280 height 40
click at [587, 144] on span "Asociar Legajo" at bounding box center [602, 145] width 72 height 11
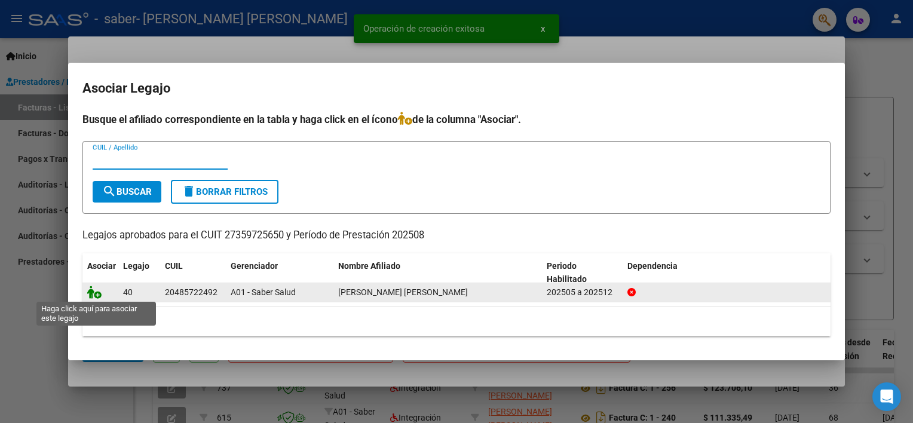
click at [96, 297] on icon at bounding box center [94, 292] width 14 height 13
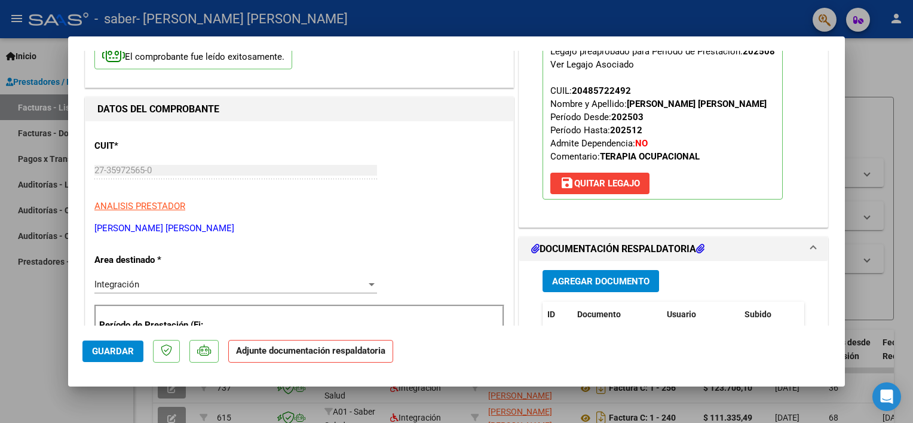
scroll to position [179, 0]
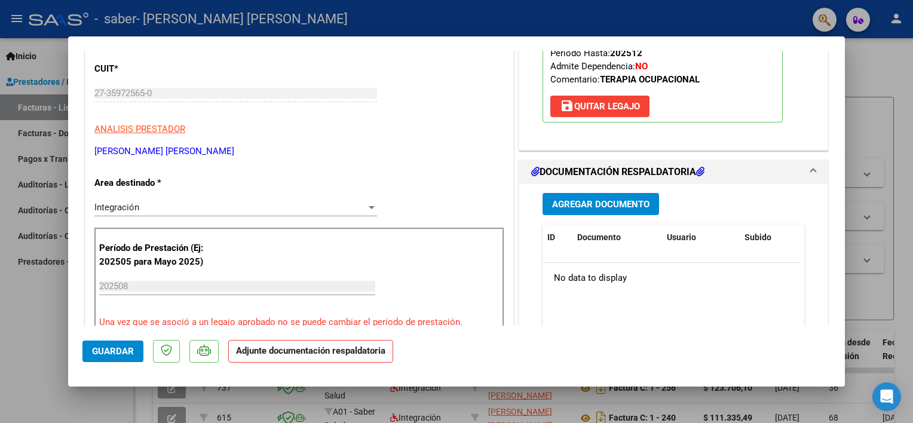
click at [573, 213] on button "Agregar Documento" at bounding box center [600, 204] width 116 height 22
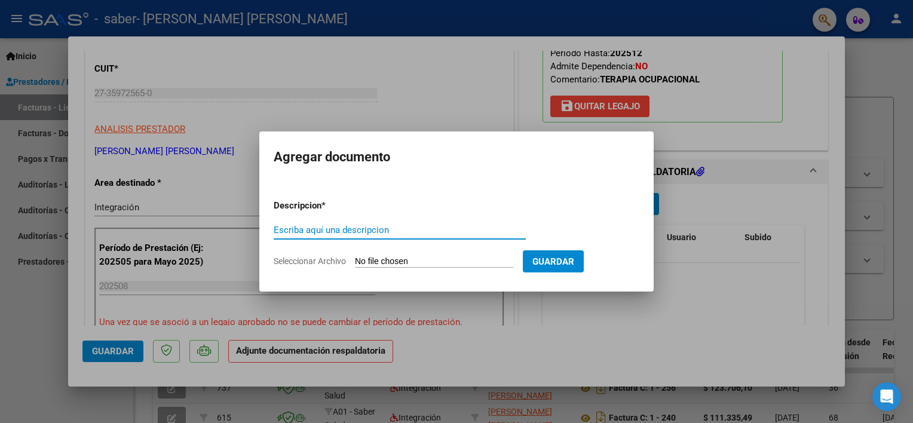
click at [385, 232] on input "Escriba aquí una descripcion" at bounding box center [400, 230] width 252 height 11
click at [390, 229] on input "PLANILLA DE ASISTENCIA [DATE] TO" at bounding box center [400, 230] width 252 height 11
type input "PLANILLA DE ASISTENCIA [DATE] TO"
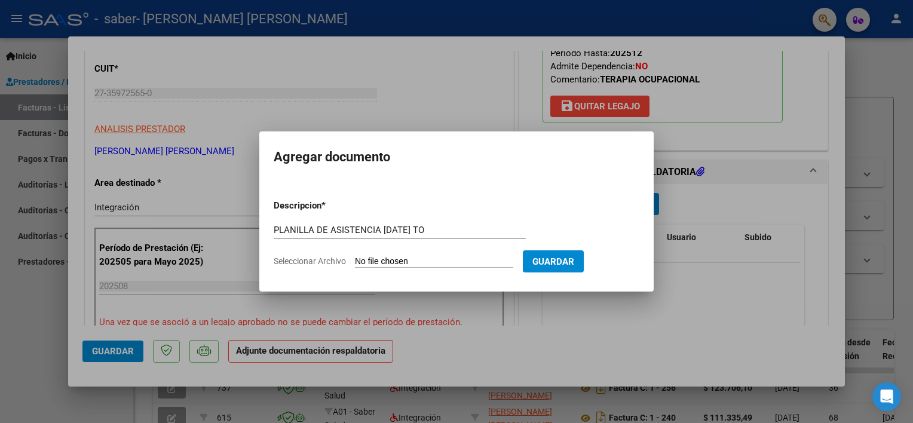
click at [420, 256] on input "Seleccionar Archivo" at bounding box center [434, 261] width 158 height 11
type input "C:\fakepath\PLANILLA [PERSON_NAME] SABER [DATE] TO.pdf"
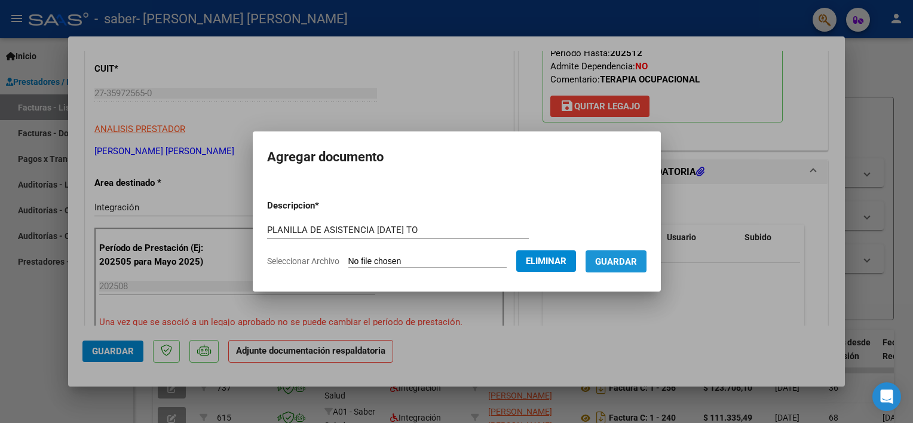
click at [608, 265] on span "Guardar" at bounding box center [616, 261] width 42 height 11
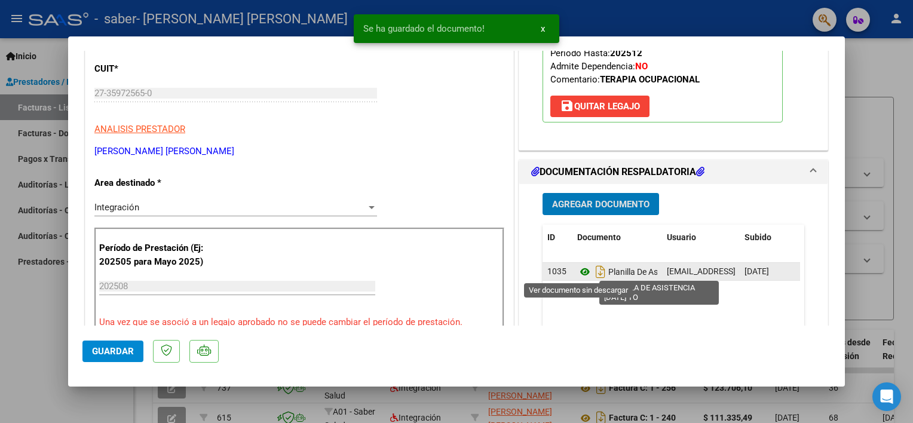
click at [577, 270] on icon at bounding box center [585, 272] width 16 height 14
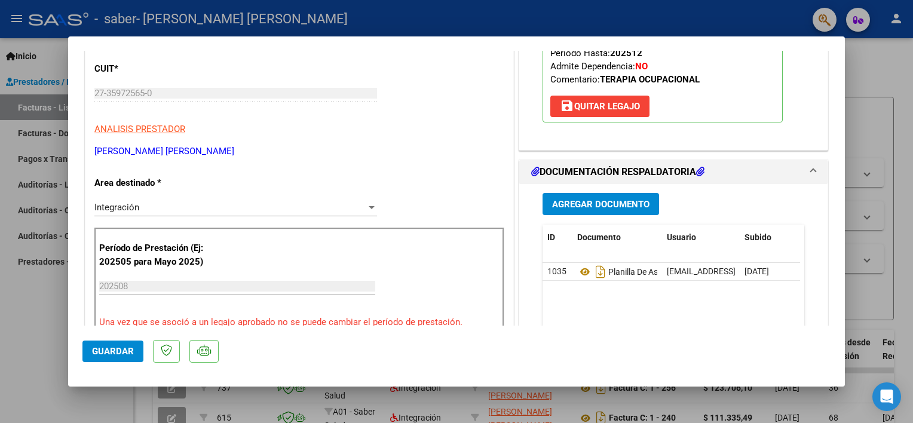
click at [8, 310] on div at bounding box center [456, 211] width 913 height 423
type input "$ 0,00"
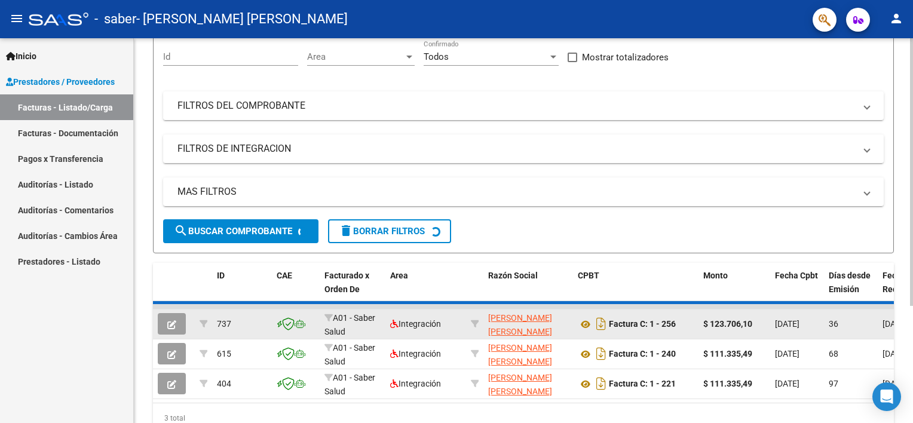
scroll to position [167, 0]
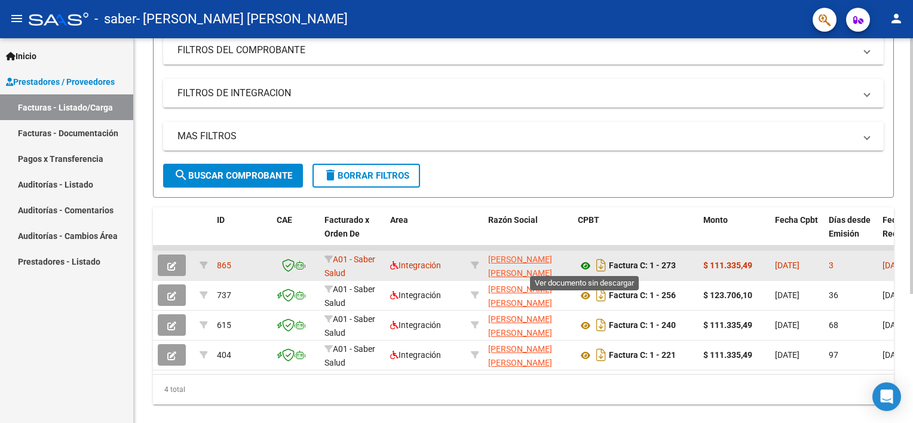
click at [584, 262] on icon at bounding box center [586, 266] width 16 height 14
drag, startPoint x: 754, startPoint y: 261, endPoint x: 710, endPoint y: 258, distance: 43.7
click at [710, 259] on div "$ 111.335,49" at bounding box center [734, 266] width 62 height 14
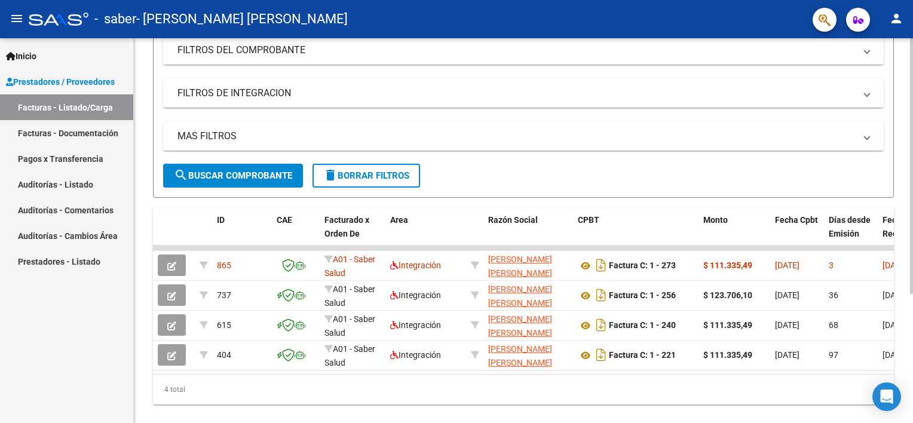
copy strong "111.335,49"
click at [891, 12] on mat-icon "person" at bounding box center [896, 18] width 14 height 14
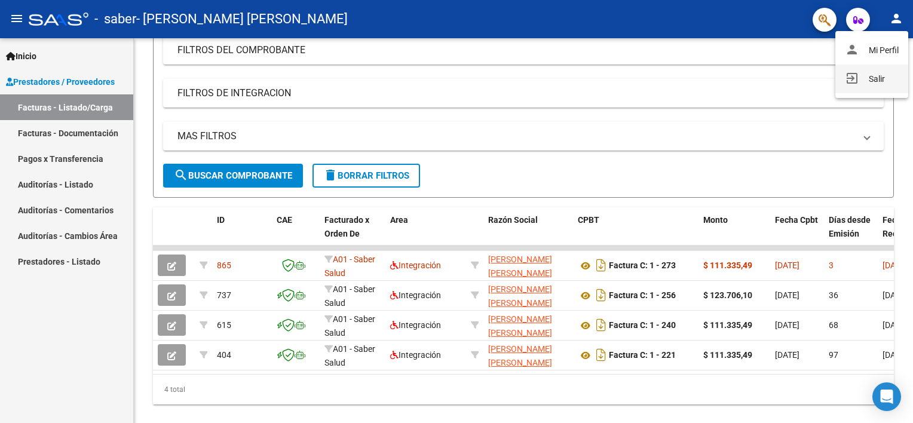
click at [852, 81] on mat-icon "exit_to_app" at bounding box center [852, 78] width 14 height 14
